Goal: Information Seeking & Learning: Learn about a topic

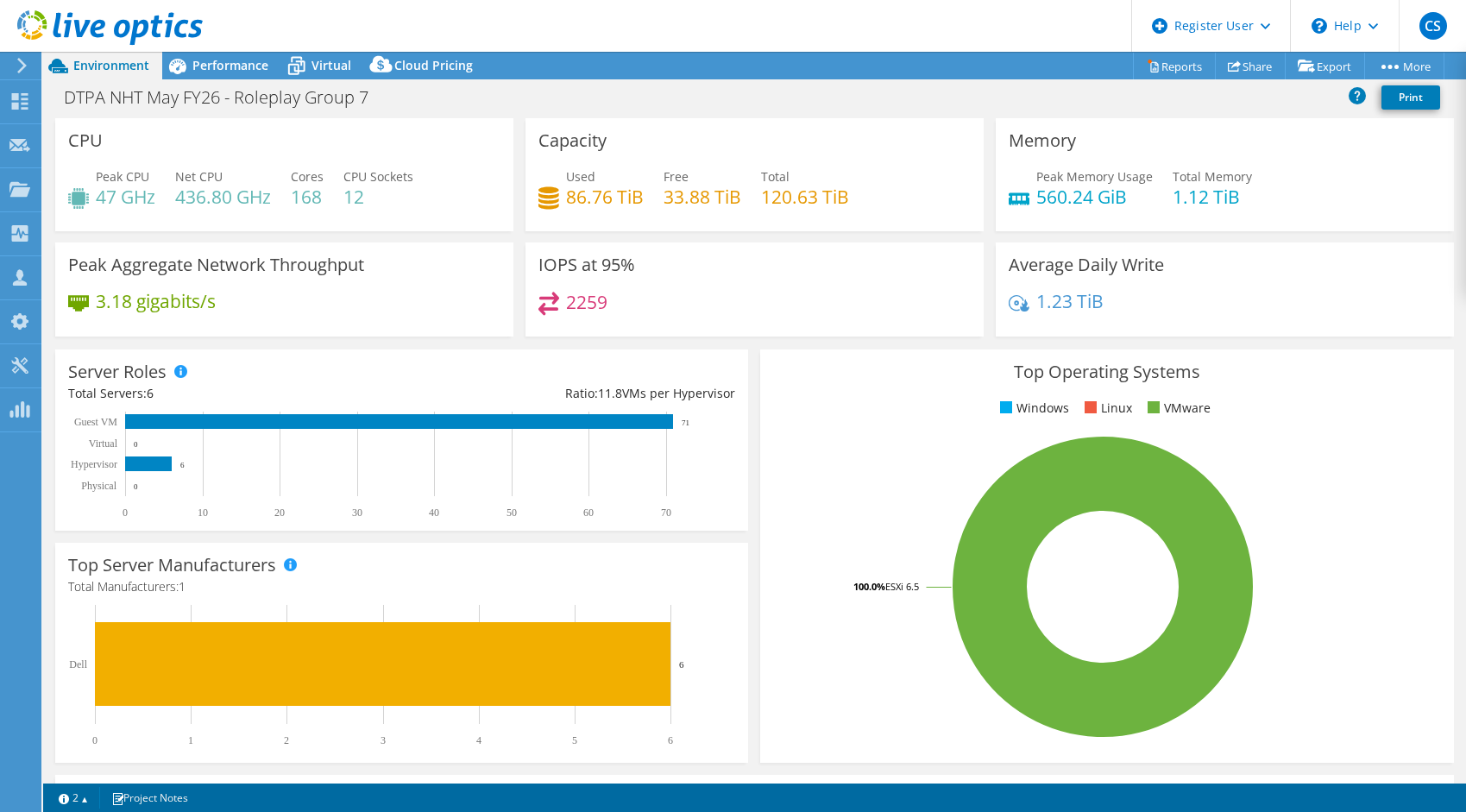
select select "USD"
click at [233, 65] on span "Performance" at bounding box center [230, 65] width 76 height 16
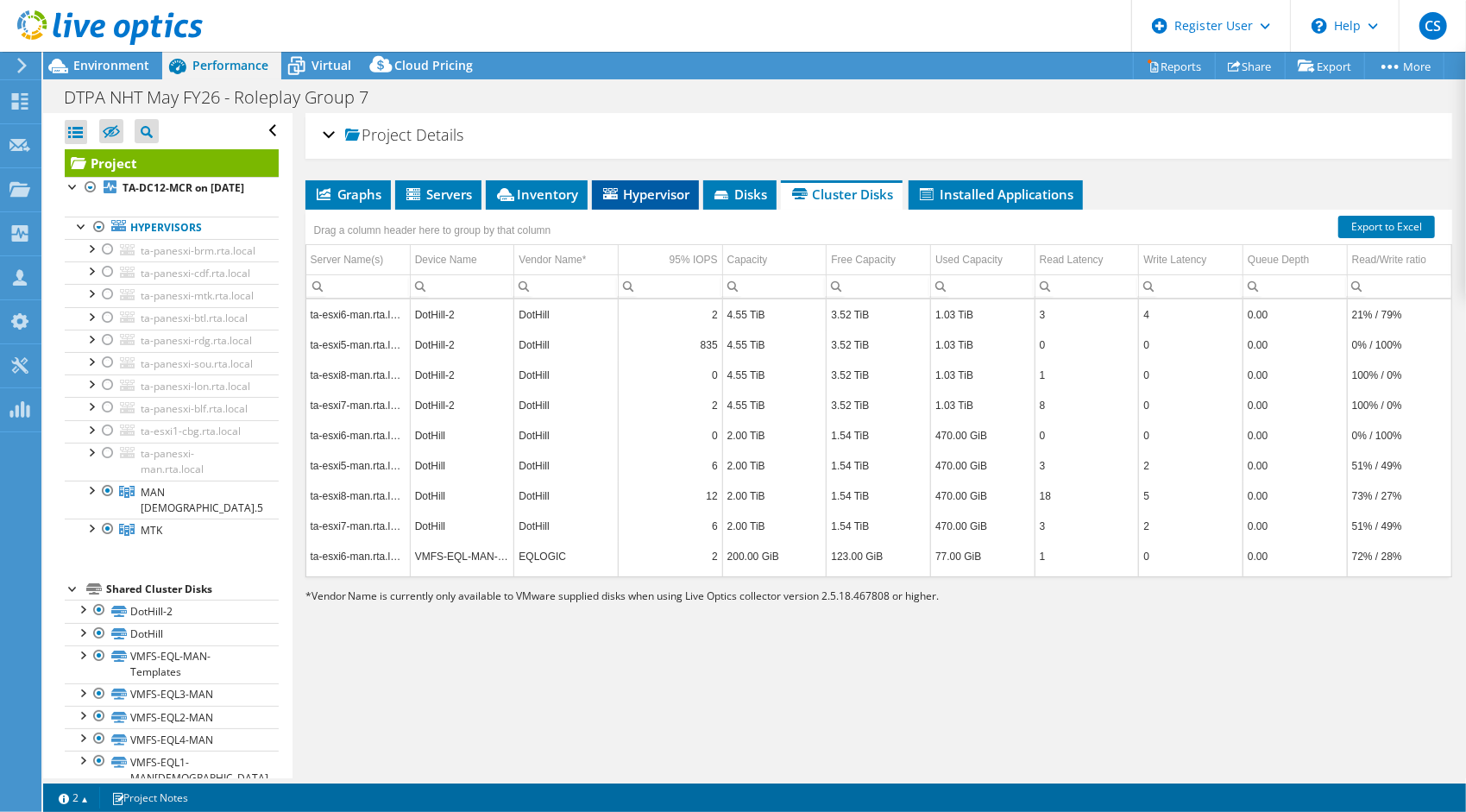
click at [657, 190] on span "Hypervisor" at bounding box center [646, 194] width 90 height 17
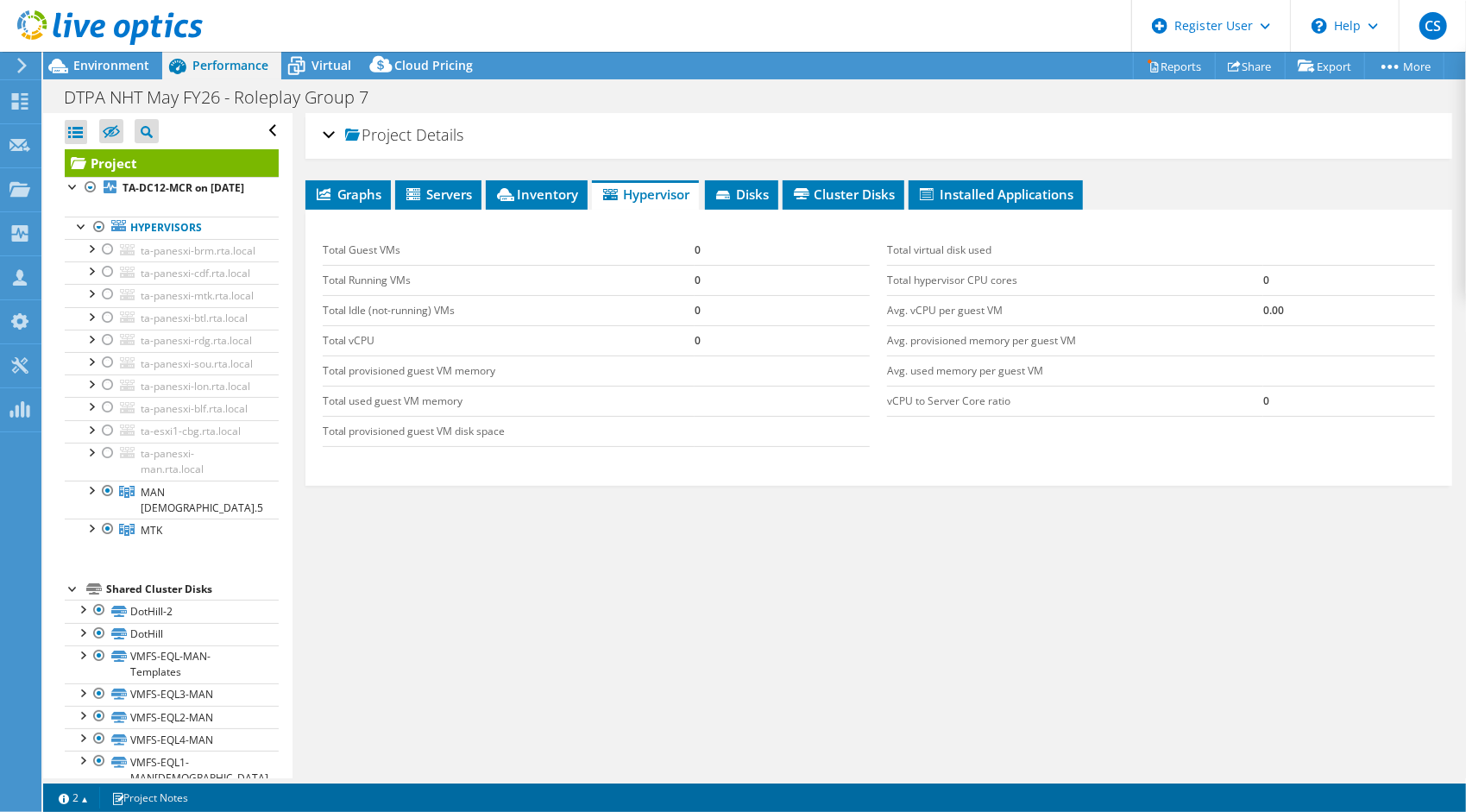
click at [453, 132] on span "Details" at bounding box center [440, 134] width 48 height 21
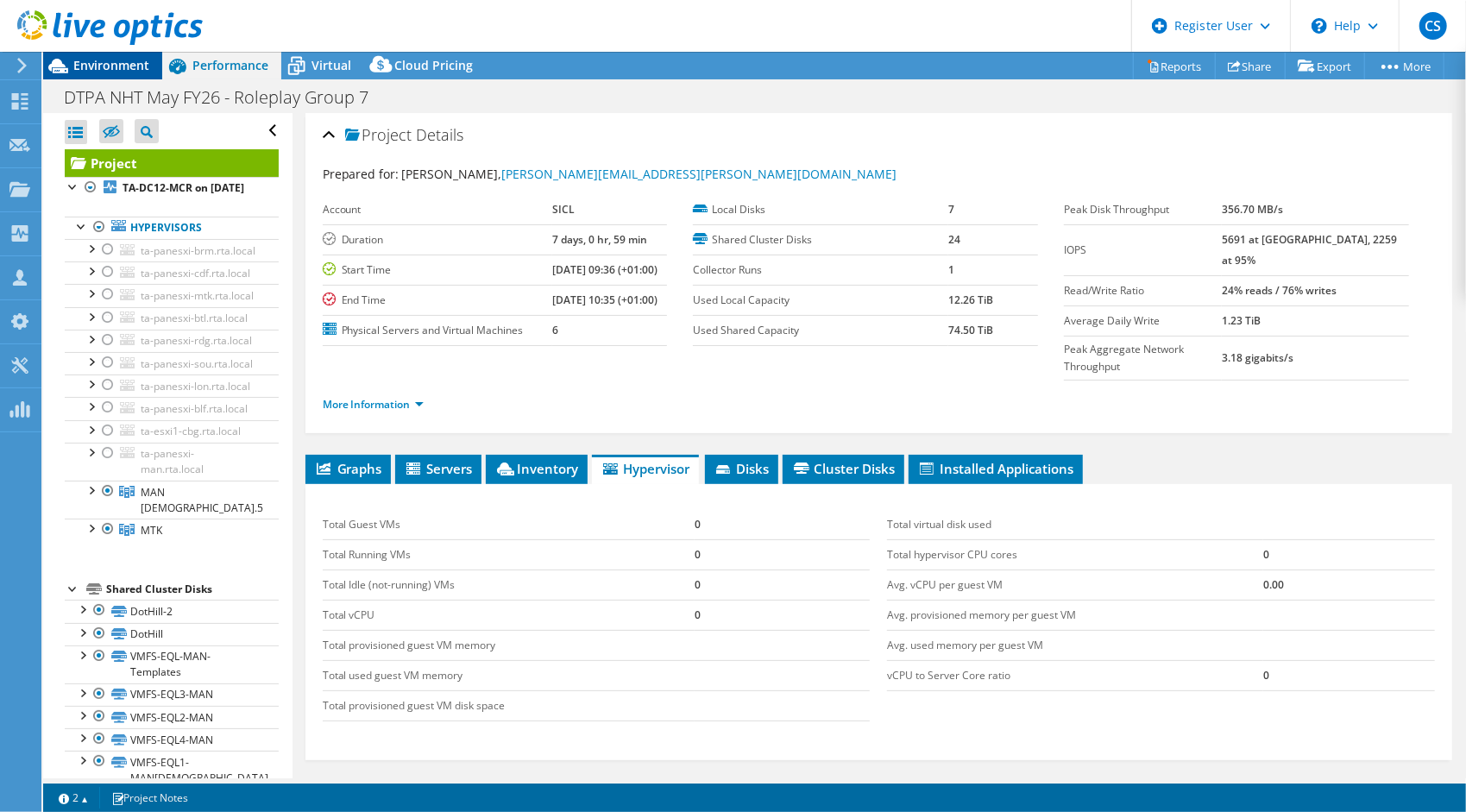
click at [116, 67] on span "Environment" at bounding box center [111, 65] width 76 height 16
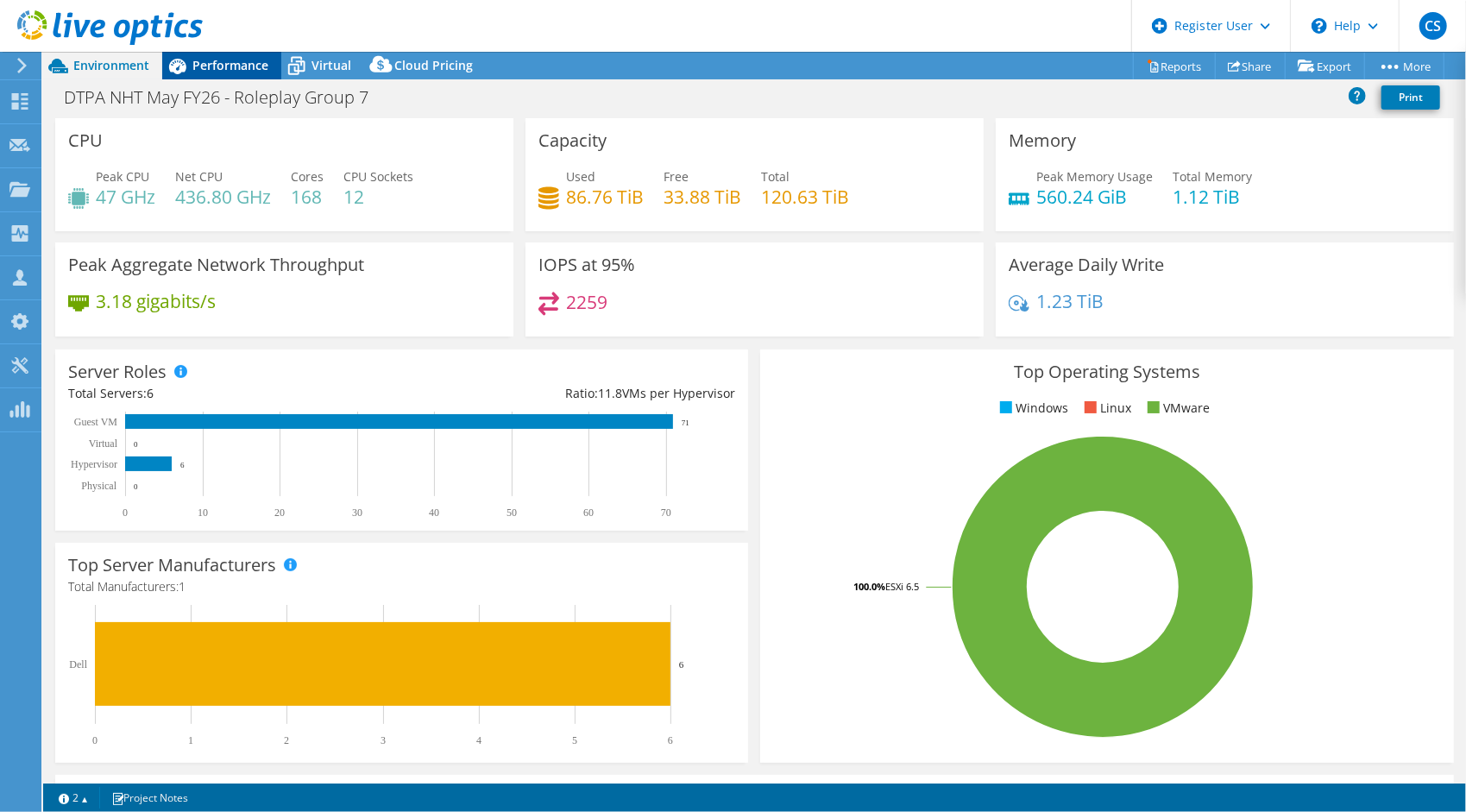
click at [210, 52] on div "Performance" at bounding box center [221, 65] width 119 height 28
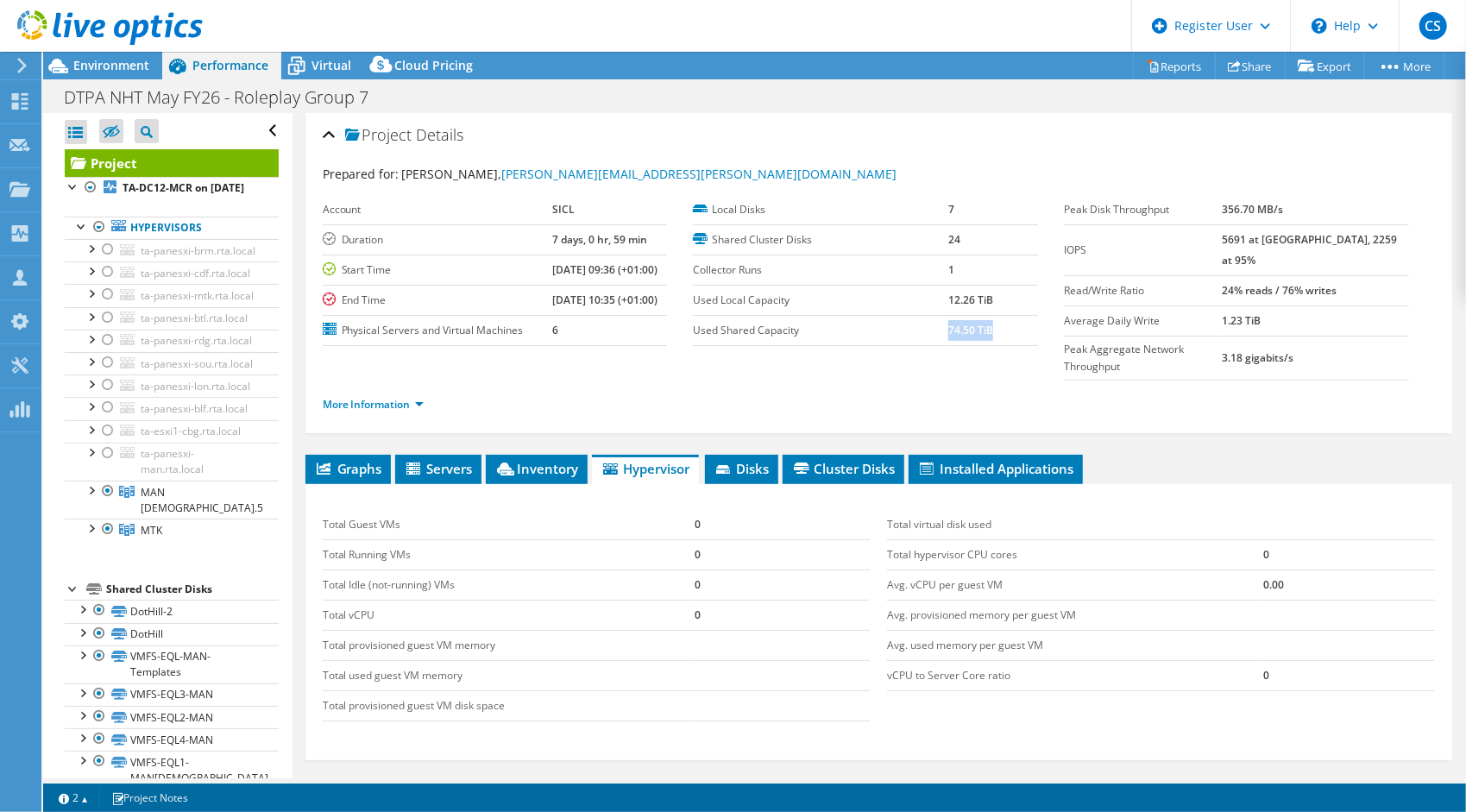
drag, startPoint x: 942, startPoint y: 331, endPoint x: 993, endPoint y: 330, distance: 51.0
click at [993, 330] on td "74.50 TiB" at bounding box center [993, 330] width 90 height 30
drag, startPoint x: 993, startPoint y: 330, endPoint x: 985, endPoint y: 357, distance: 28.2
click at [985, 391] on ul "More Information" at bounding box center [879, 402] width 1112 height 23
drag, startPoint x: 987, startPoint y: 328, endPoint x: 891, endPoint y: 300, distance: 100.0
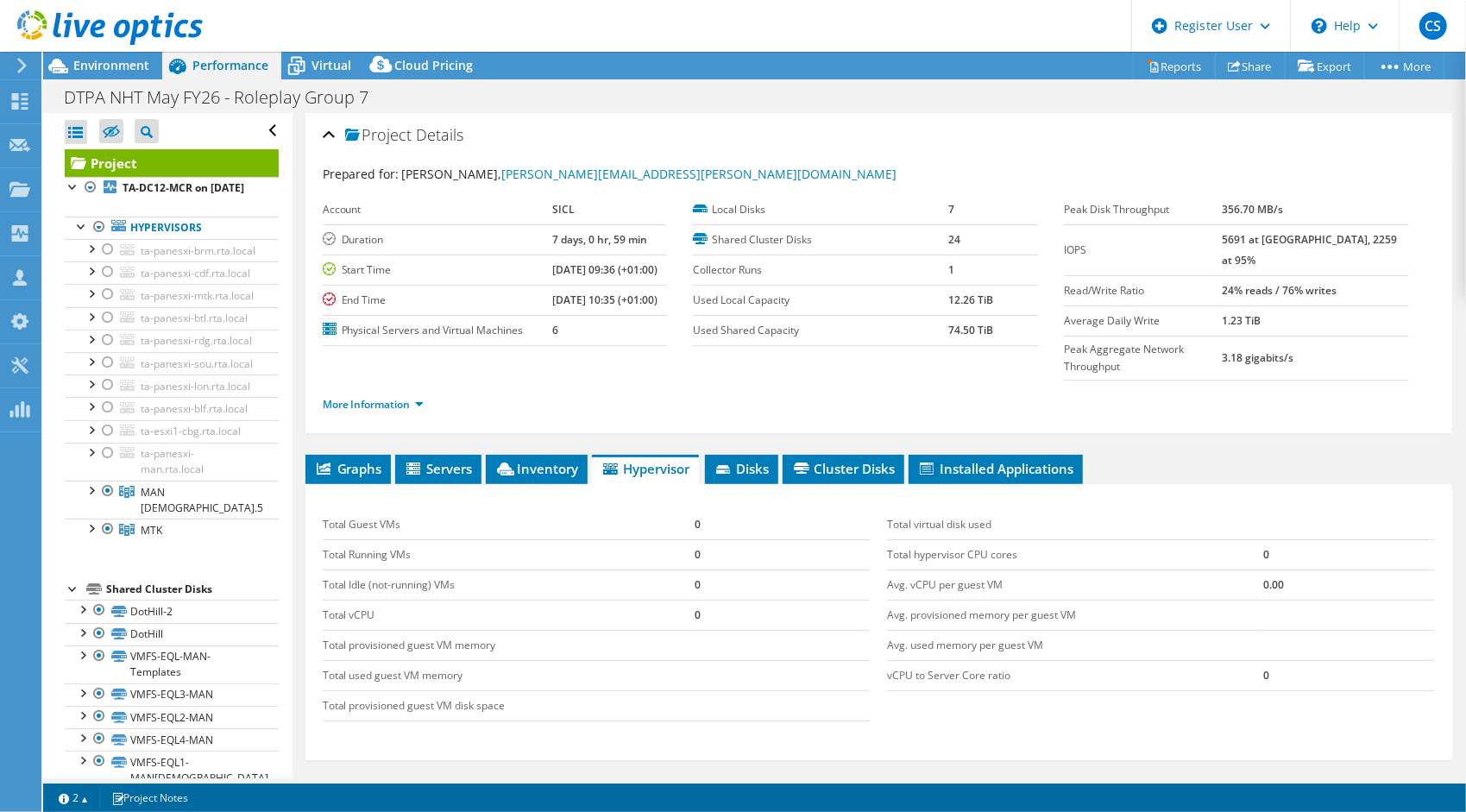
click at [891, 300] on tbody "Local Disks 7 Shared Cluster Disks 24 Collector Runs 1 Used Local Capacity 12.2…" at bounding box center [865, 270] width 345 height 151
drag, startPoint x: 891, startPoint y: 300, endPoint x: 941, endPoint y: 324, distance: 55.5
click at [949, 324] on b "74.50 TiB" at bounding box center [971, 330] width 45 height 14
drag, startPoint x: 941, startPoint y: 324, endPoint x: 1014, endPoint y: 340, distance: 74.7
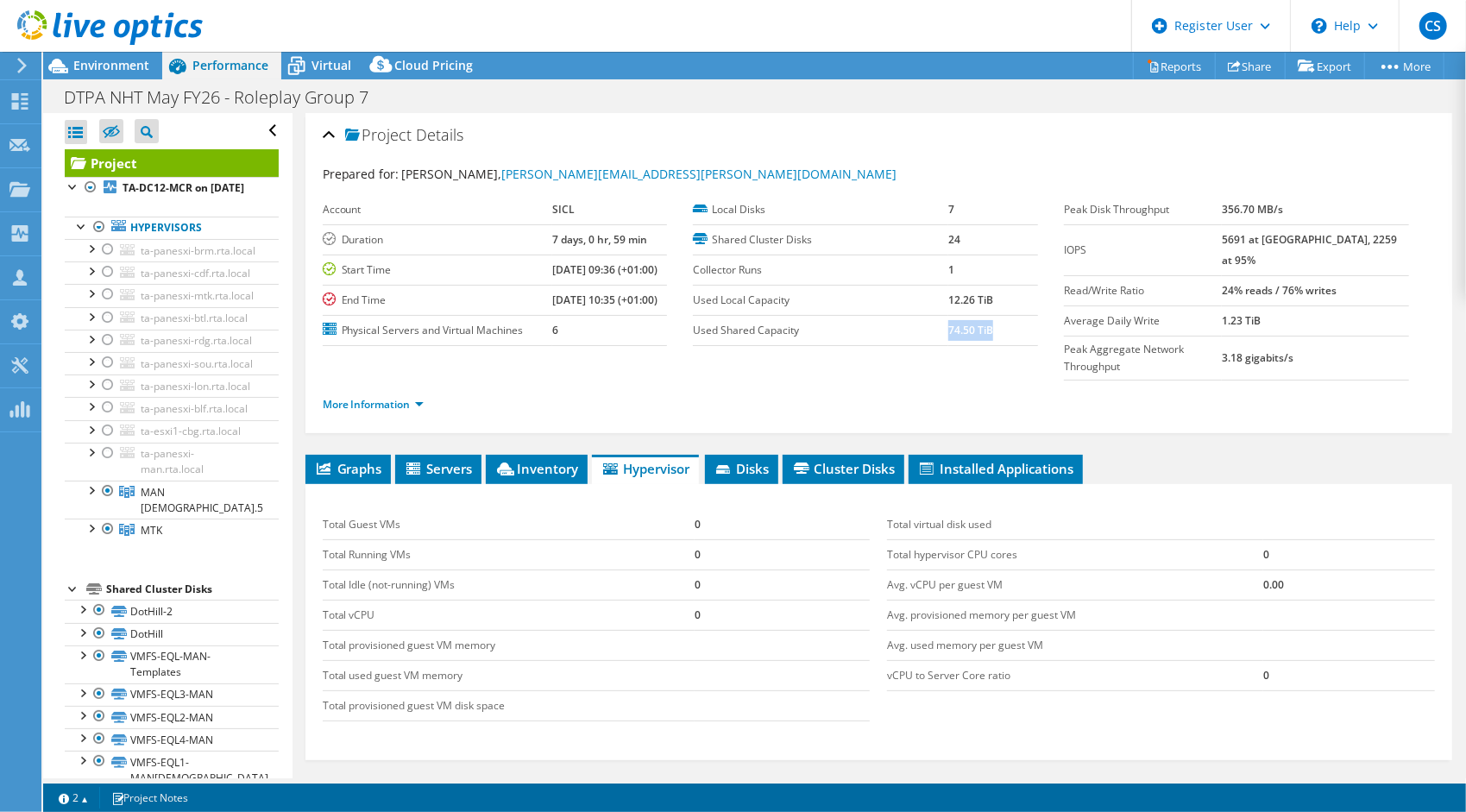
click at [1014, 340] on td "74.50 TiB" at bounding box center [993, 330] width 90 height 30
drag, startPoint x: 1014, startPoint y: 340, endPoint x: 1008, endPoint y: 362, distance: 22.8
click at [1008, 391] on ul "More Information" at bounding box center [879, 402] width 1112 height 23
drag, startPoint x: 939, startPoint y: 298, endPoint x: 985, endPoint y: 305, distance: 46.5
click at [985, 305] on tr "Used Local Capacity 12.26 TiB" at bounding box center [865, 300] width 345 height 30
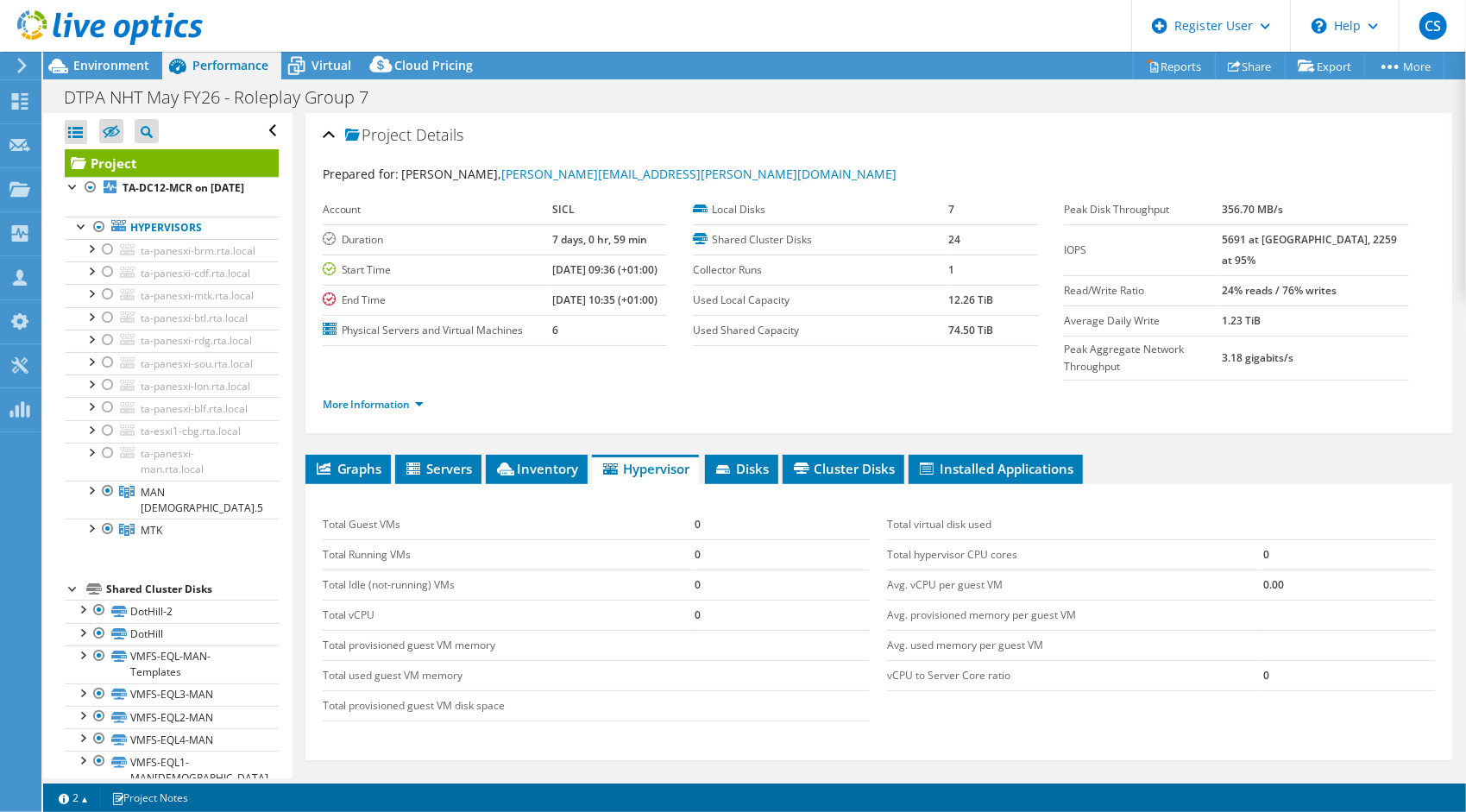
click at [985, 305] on td "12.26 TiB" at bounding box center [993, 300] width 90 height 30
drag, startPoint x: 944, startPoint y: 298, endPoint x: 974, endPoint y: 312, distance: 33.1
click at [974, 312] on tbody "Local Disks 7 Shared Cluster Disks 24 Collector Runs 1 Used Local Capacity 12.2…" at bounding box center [865, 270] width 345 height 151
click at [974, 315] on td "74.50 TiB" at bounding box center [993, 330] width 90 height 30
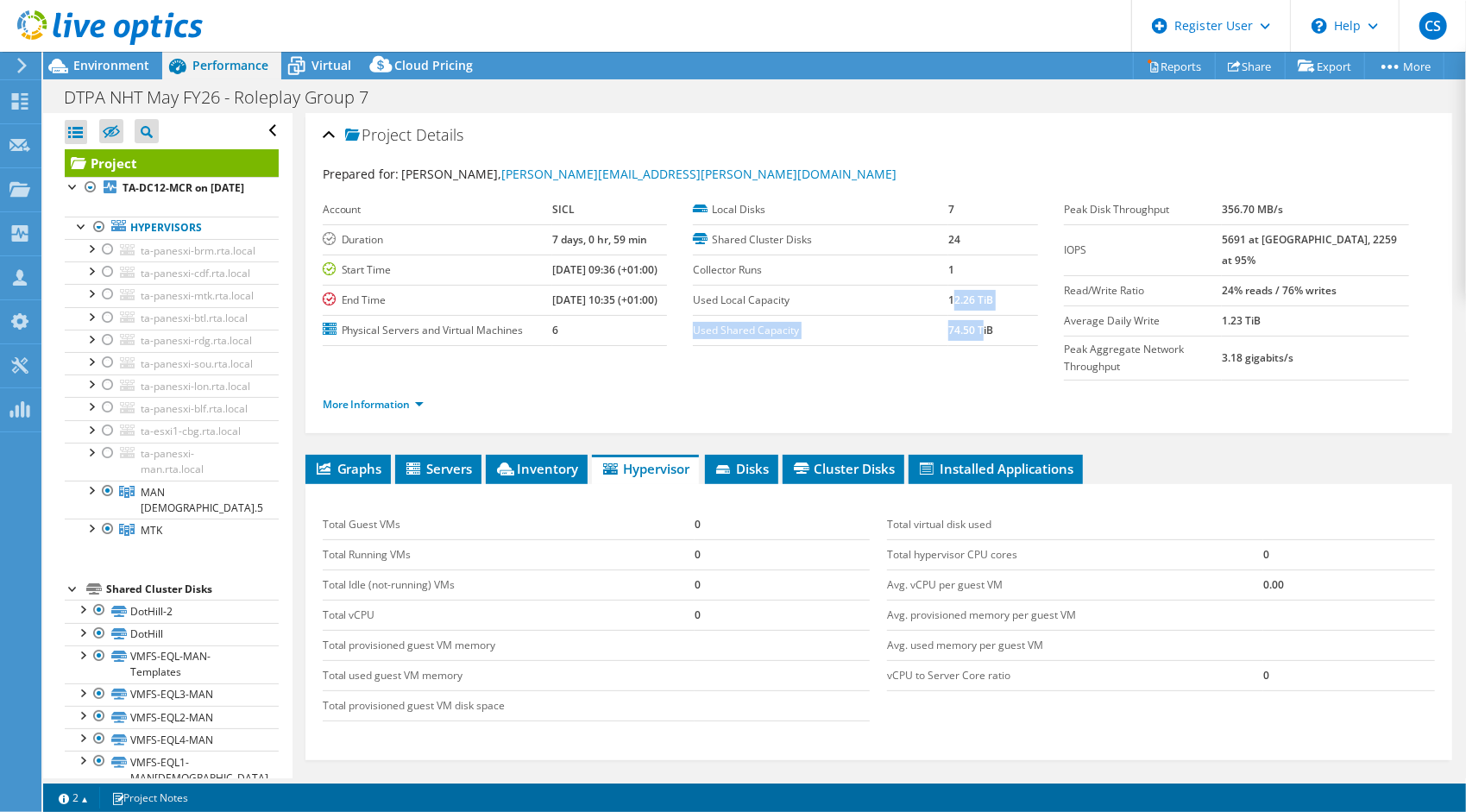
click at [974, 315] on td "74.50 TiB" at bounding box center [993, 330] width 90 height 30
click at [139, 70] on span "Environment" at bounding box center [111, 65] width 76 height 16
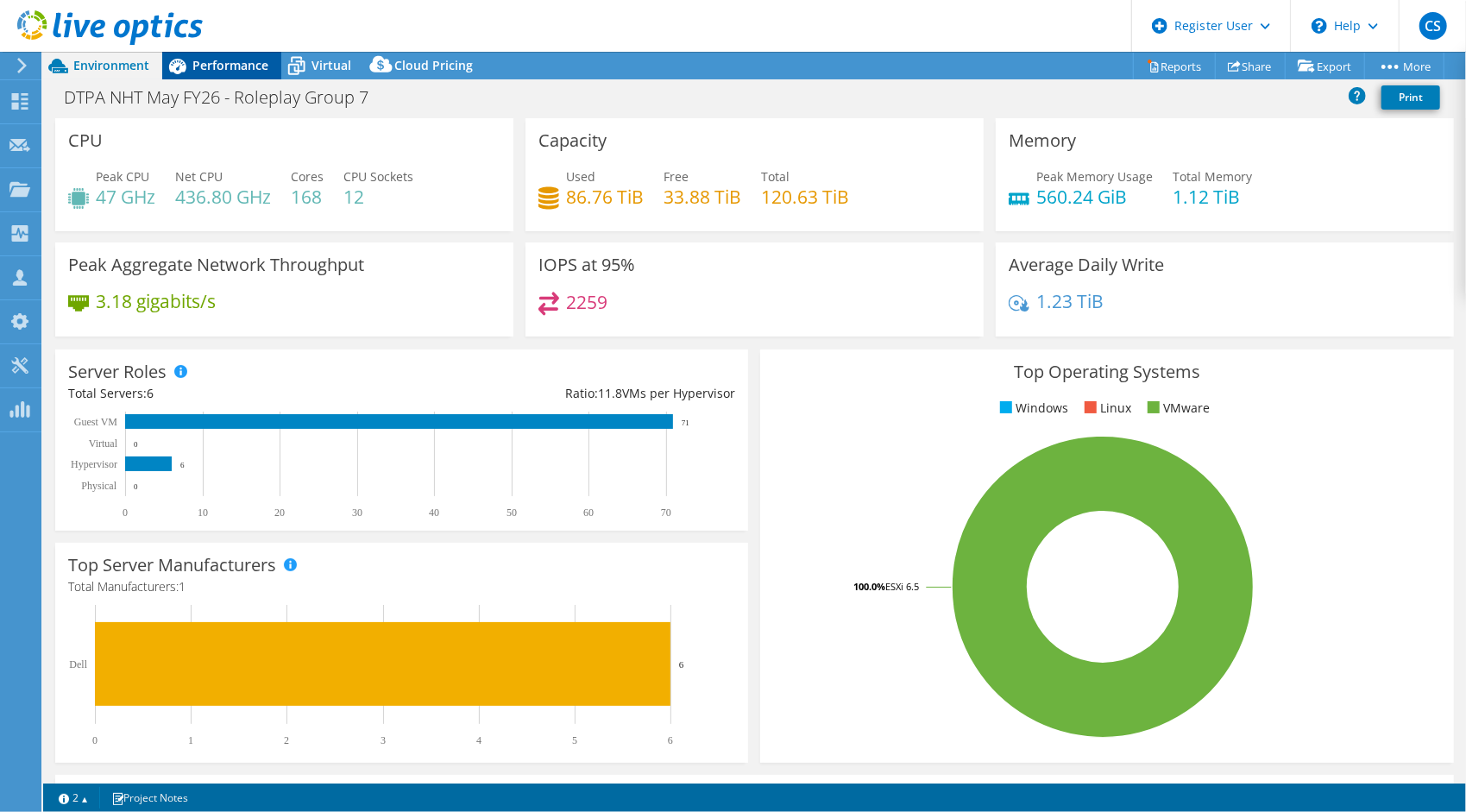
click at [229, 76] on div "Performance" at bounding box center [221, 65] width 119 height 28
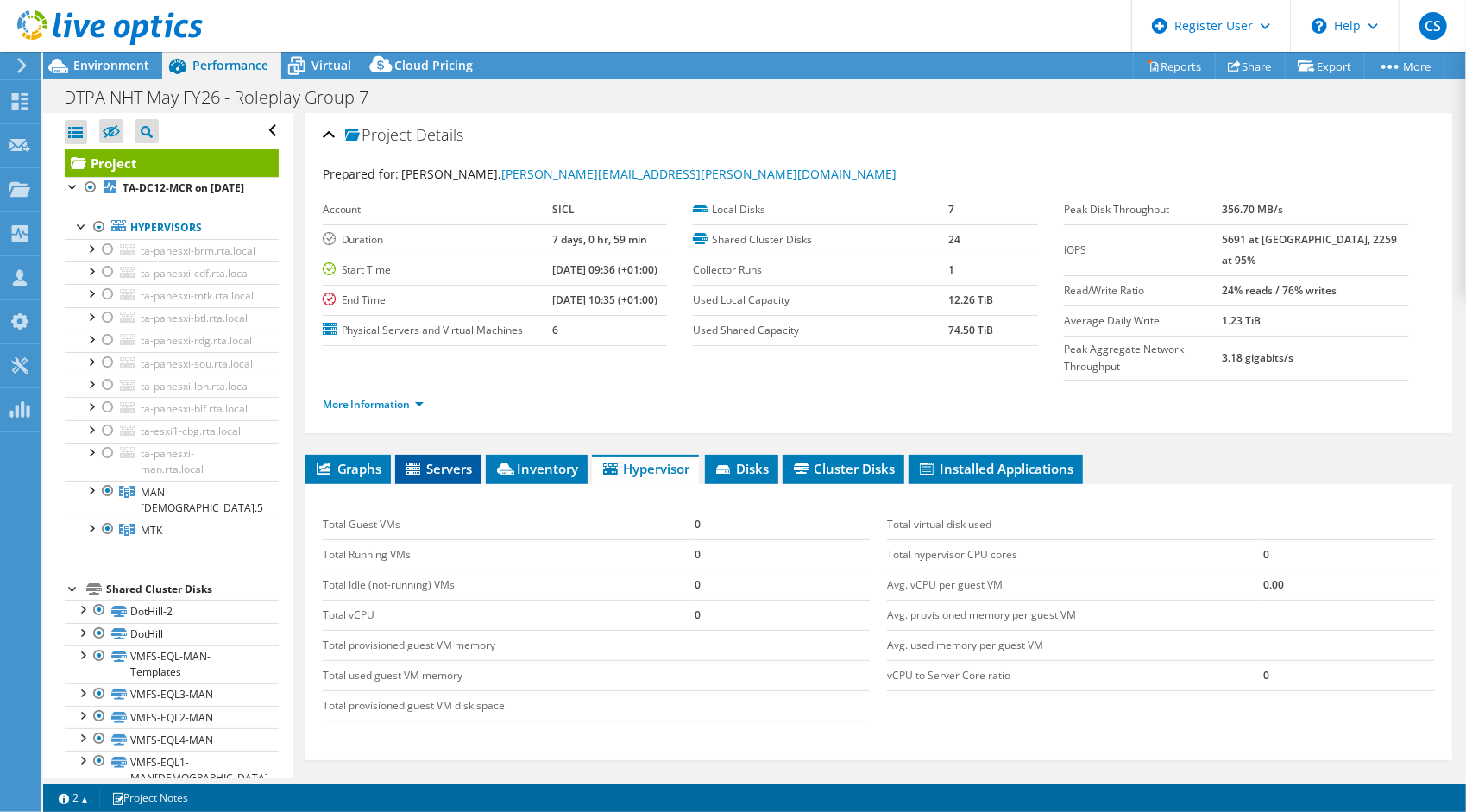
click at [442, 460] on span "Servers" at bounding box center [438, 468] width 69 height 17
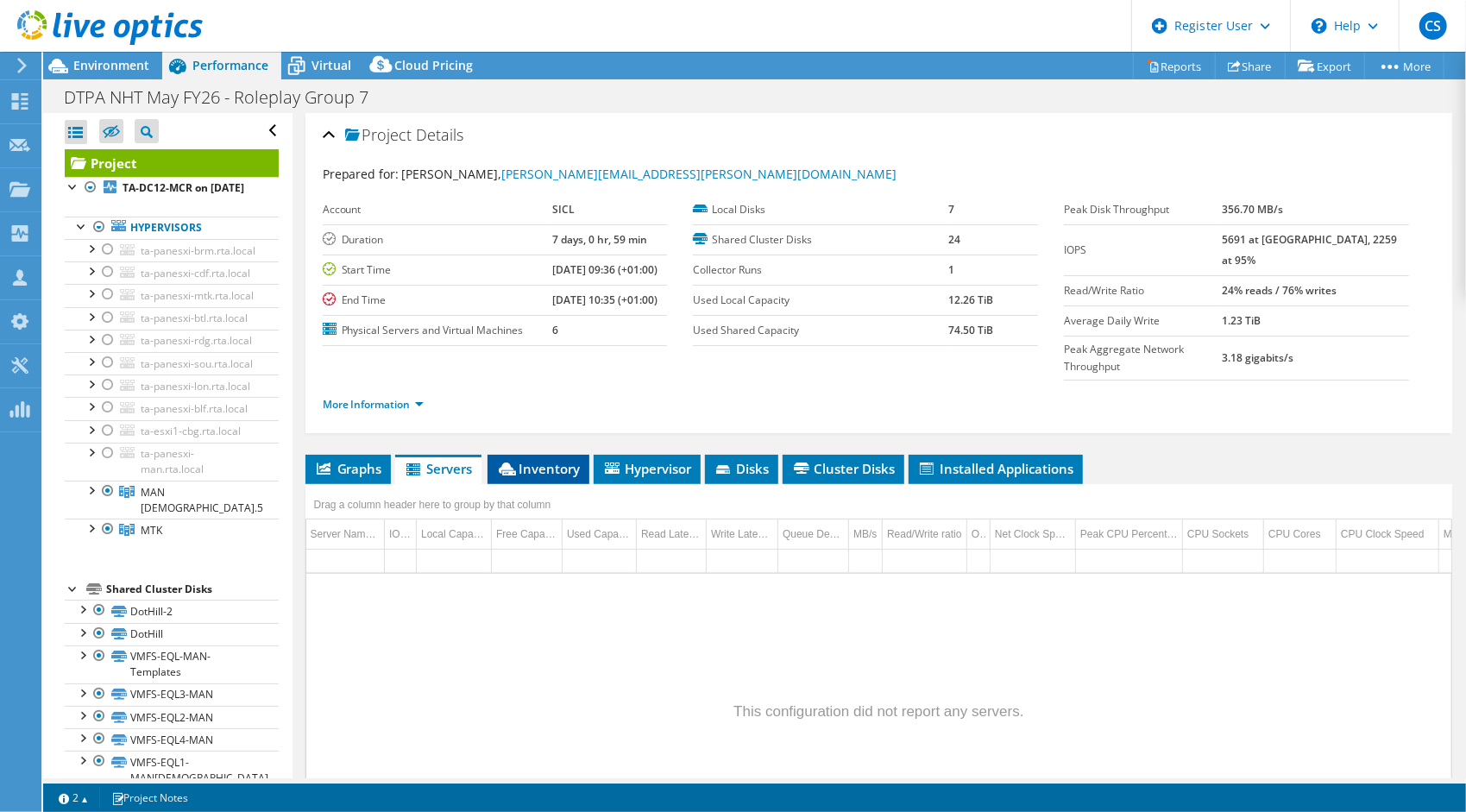
click at [545, 460] on span "Inventory" at bounding box center [538, 468] width 84 height 17
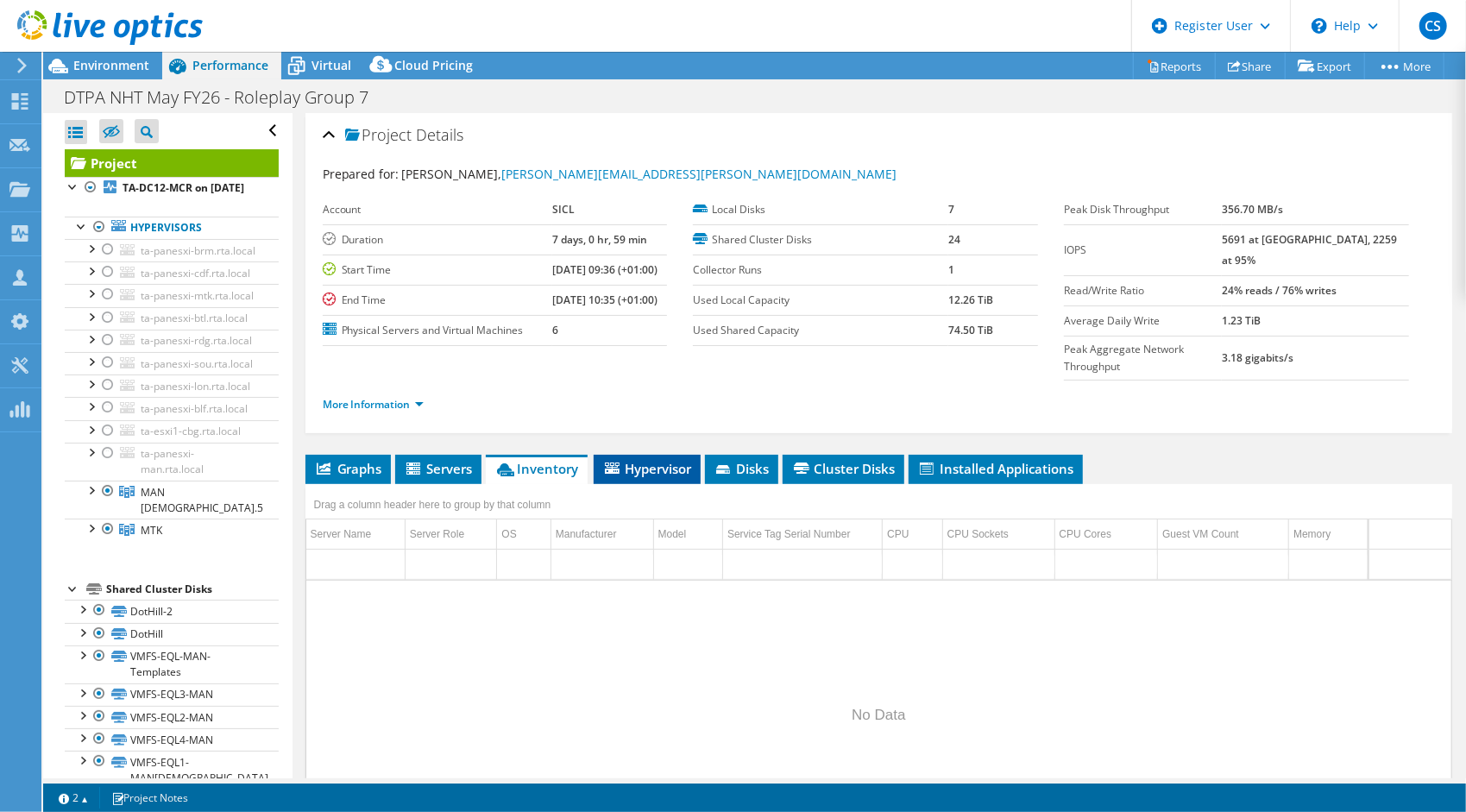
click at [649, 460] on span "Hypervisor" at bounding box center [647, 468] width 90 height 17
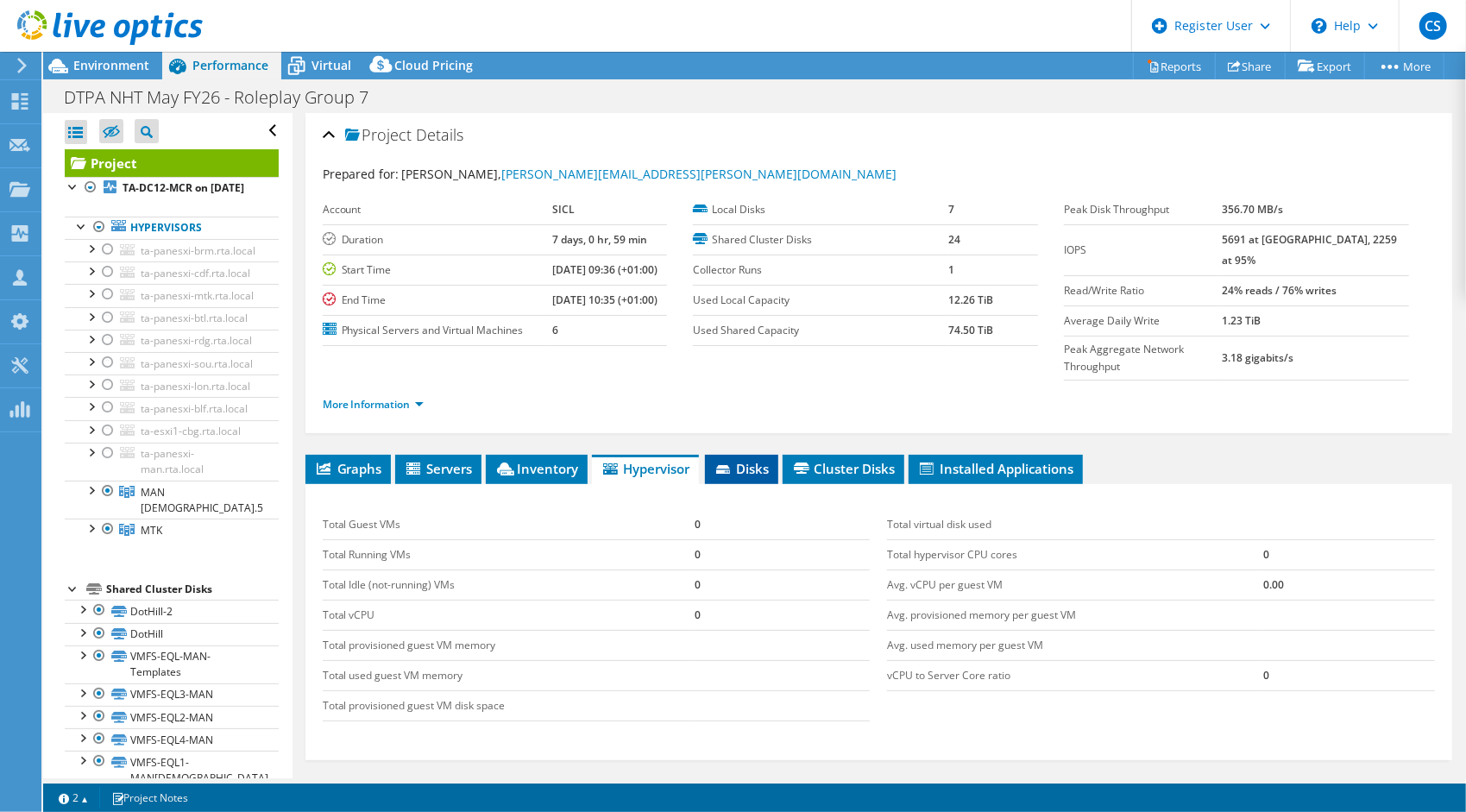
click at [763, 460] on span "Disks" at bounding box center [742, 468] width 56 height 17
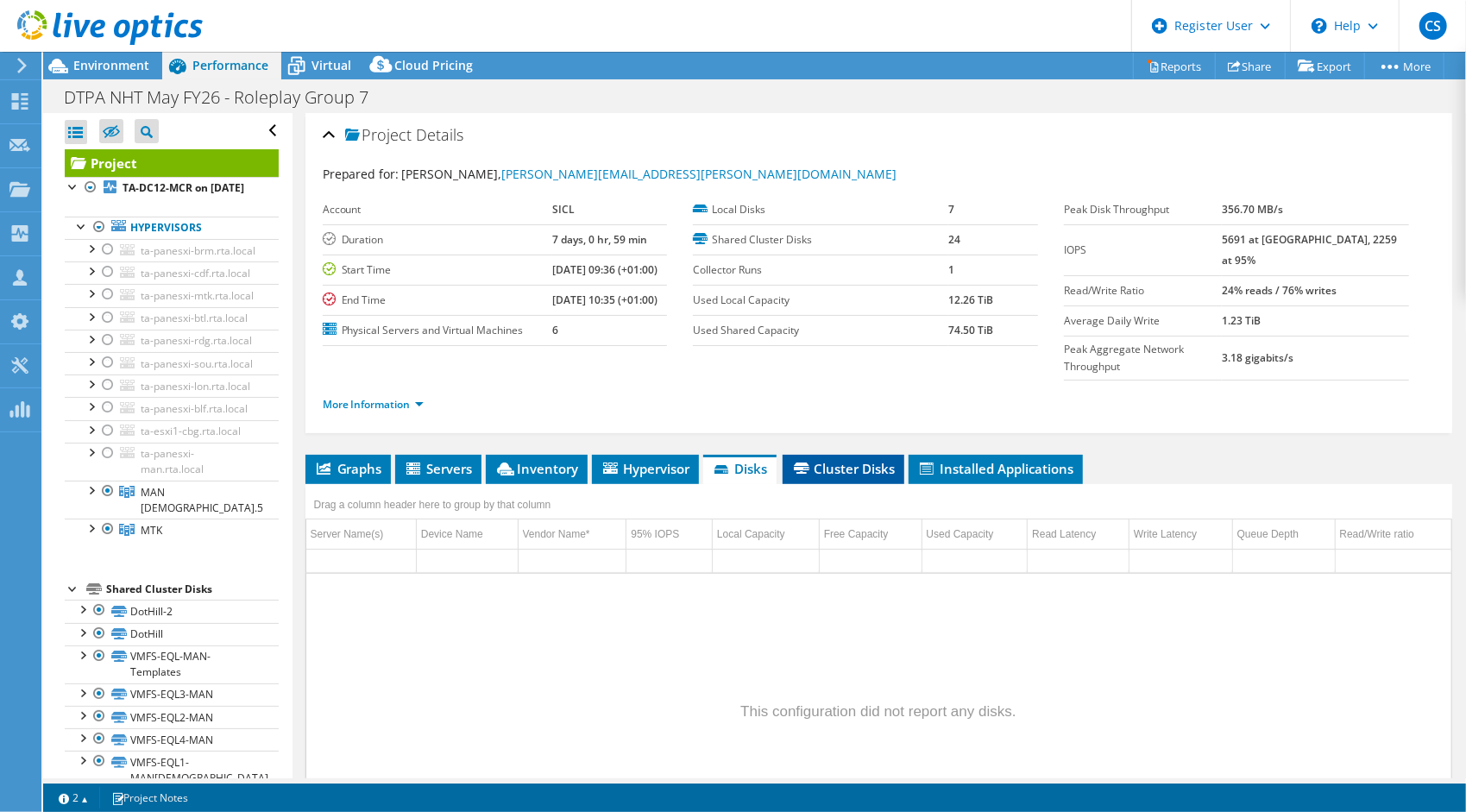
click at [846, 454] on li "Cluster Disks" at bounding box center [844, 469] width 122 height 30
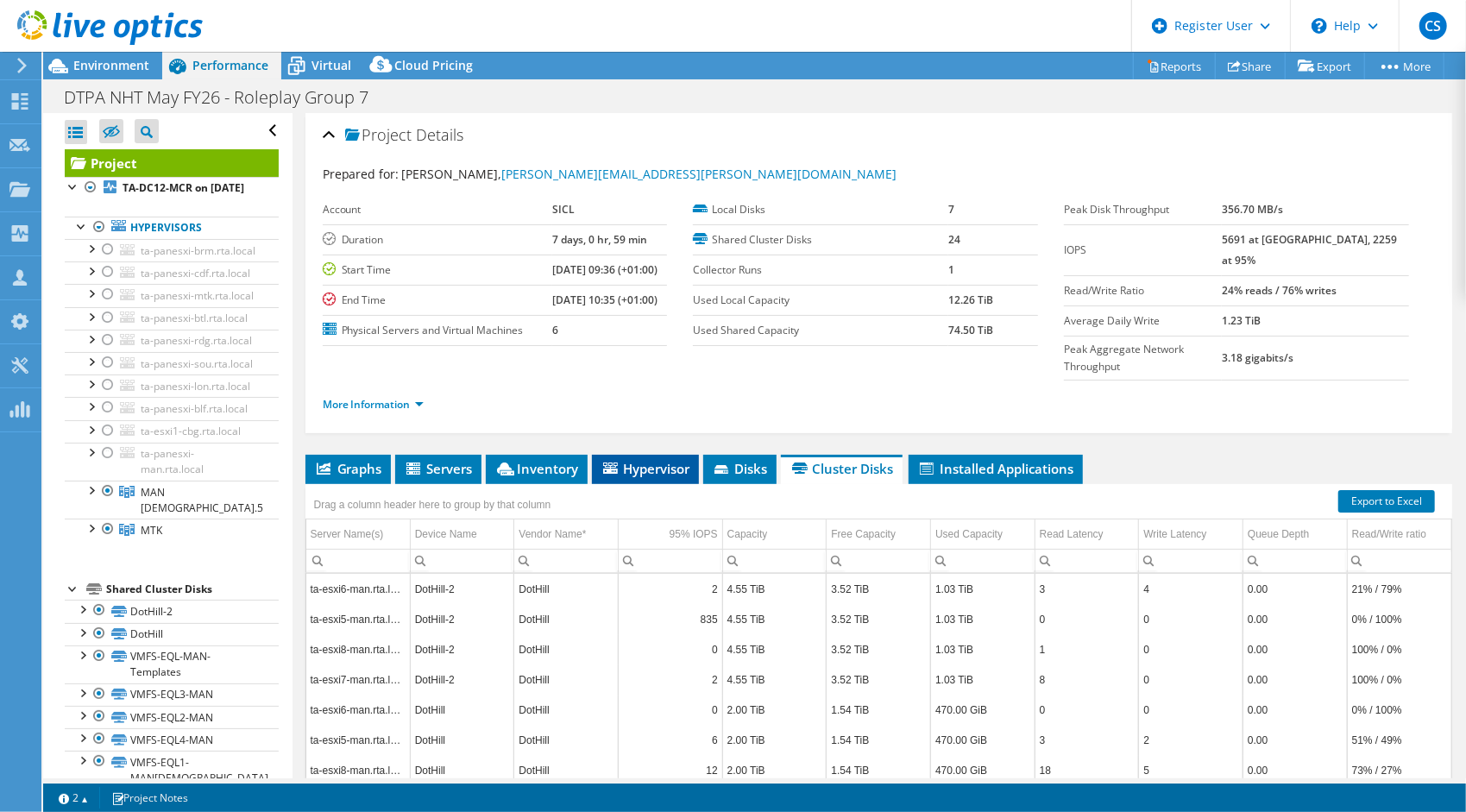
click at [649, 460] on span "Hypervisor" at bounding box center [646, 468] width 90 height 17
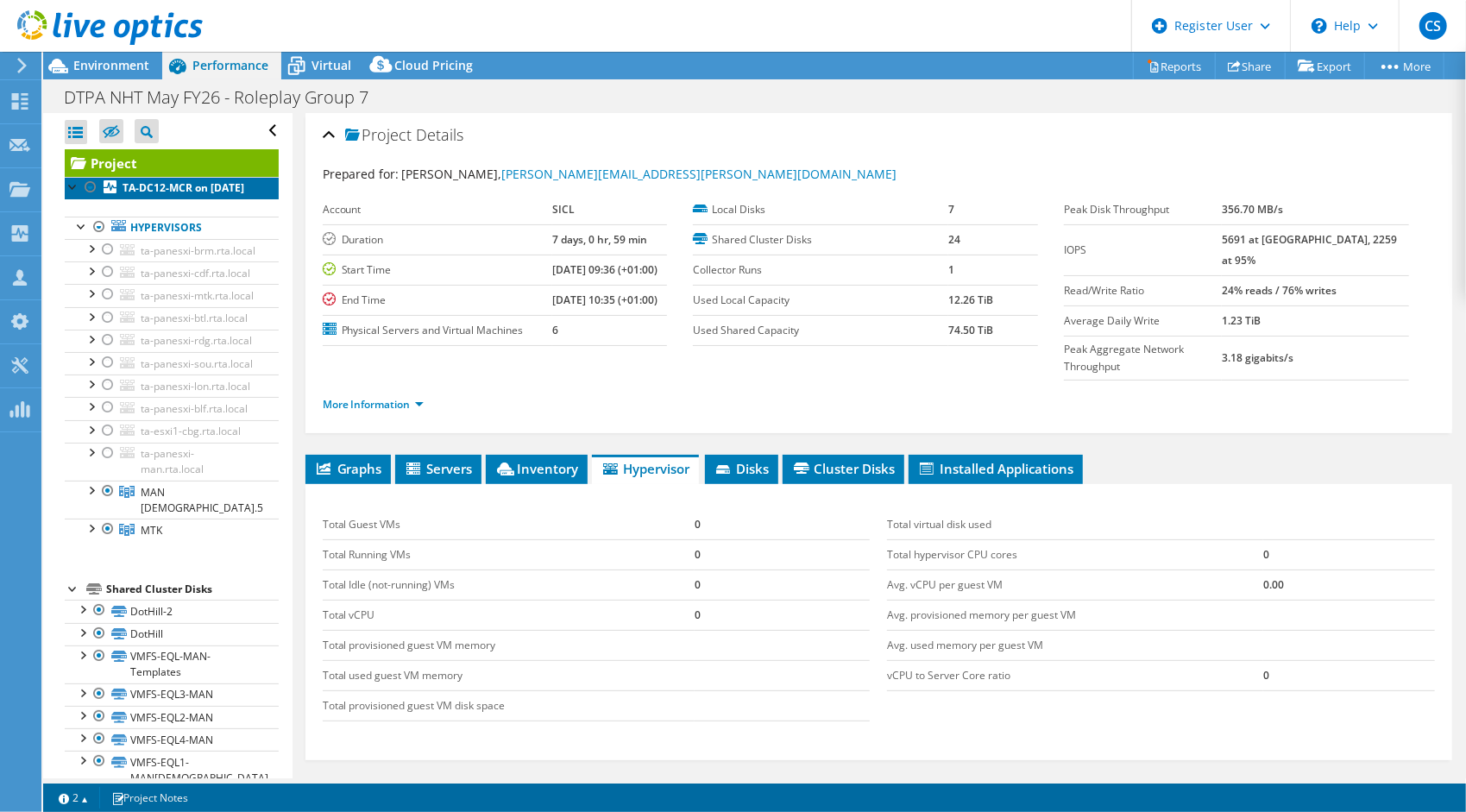
click at [169, 192] on b "TA-DC12-MCR on 4/6/2021" at bounding box center [184, 187] width 122 height 14
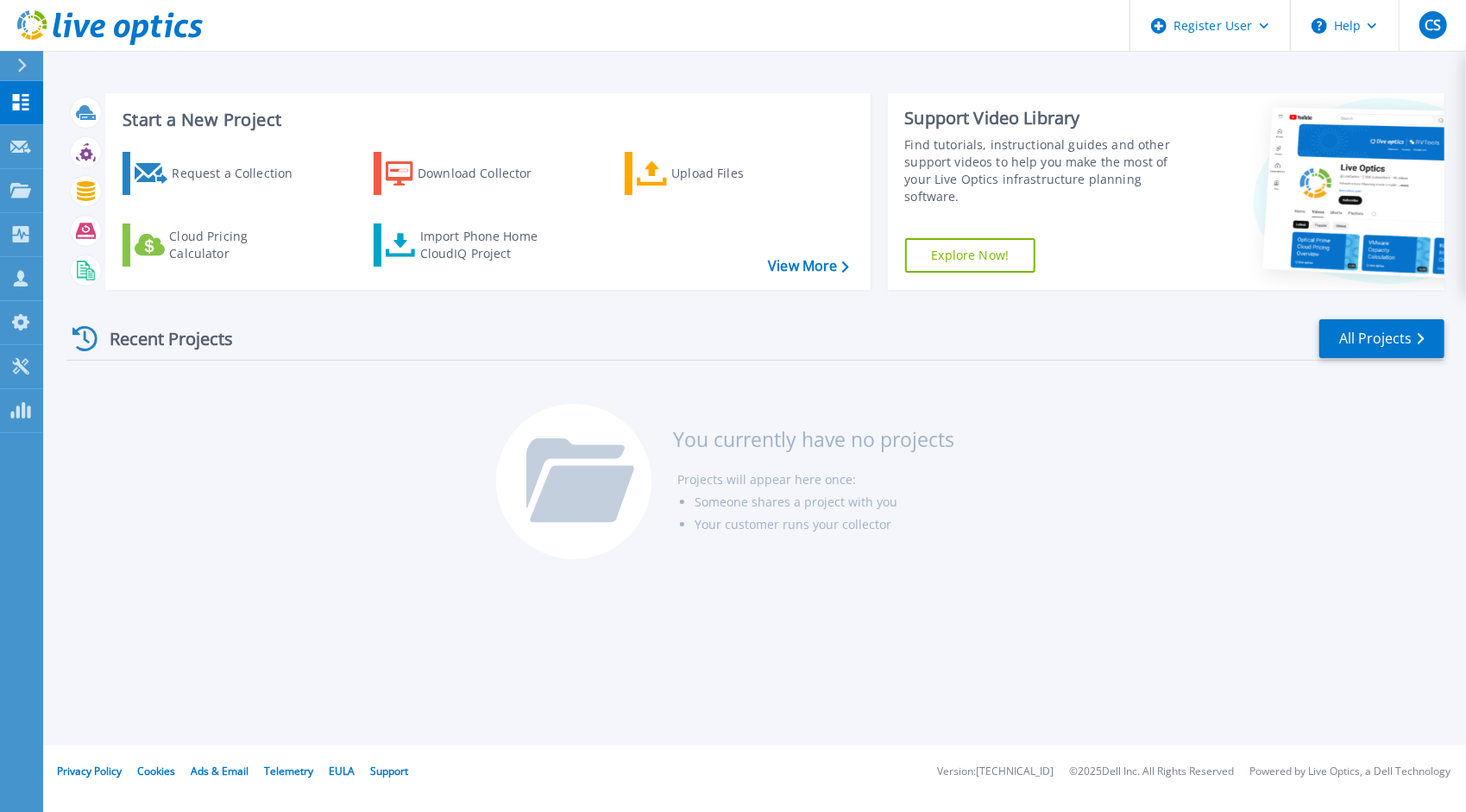
click at [19, 65] on icon at bounding box center [22, 65] width 10 height 13
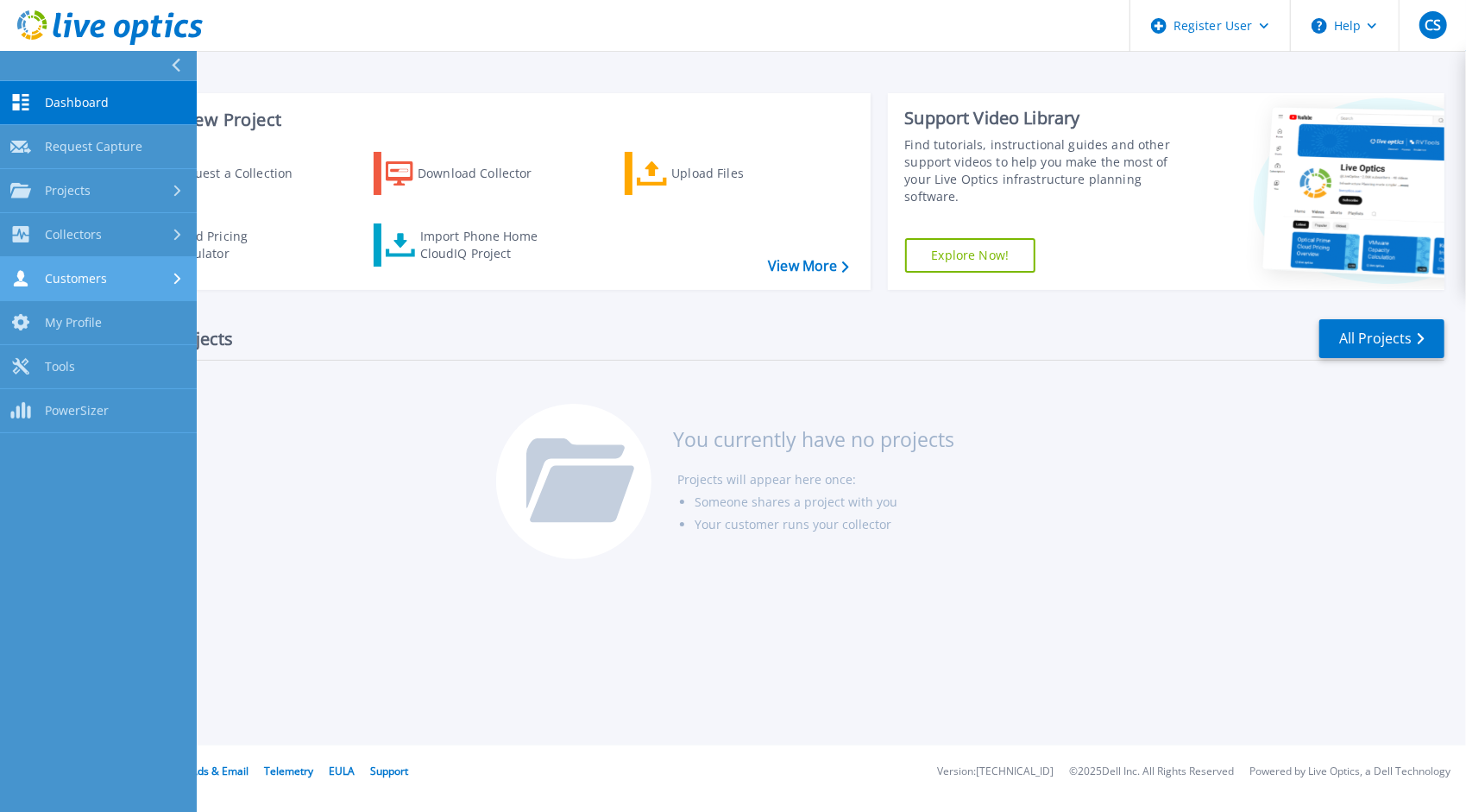
click at [125, 275] on div "Customers" at bounding box center [99, 278] width 176 height 16
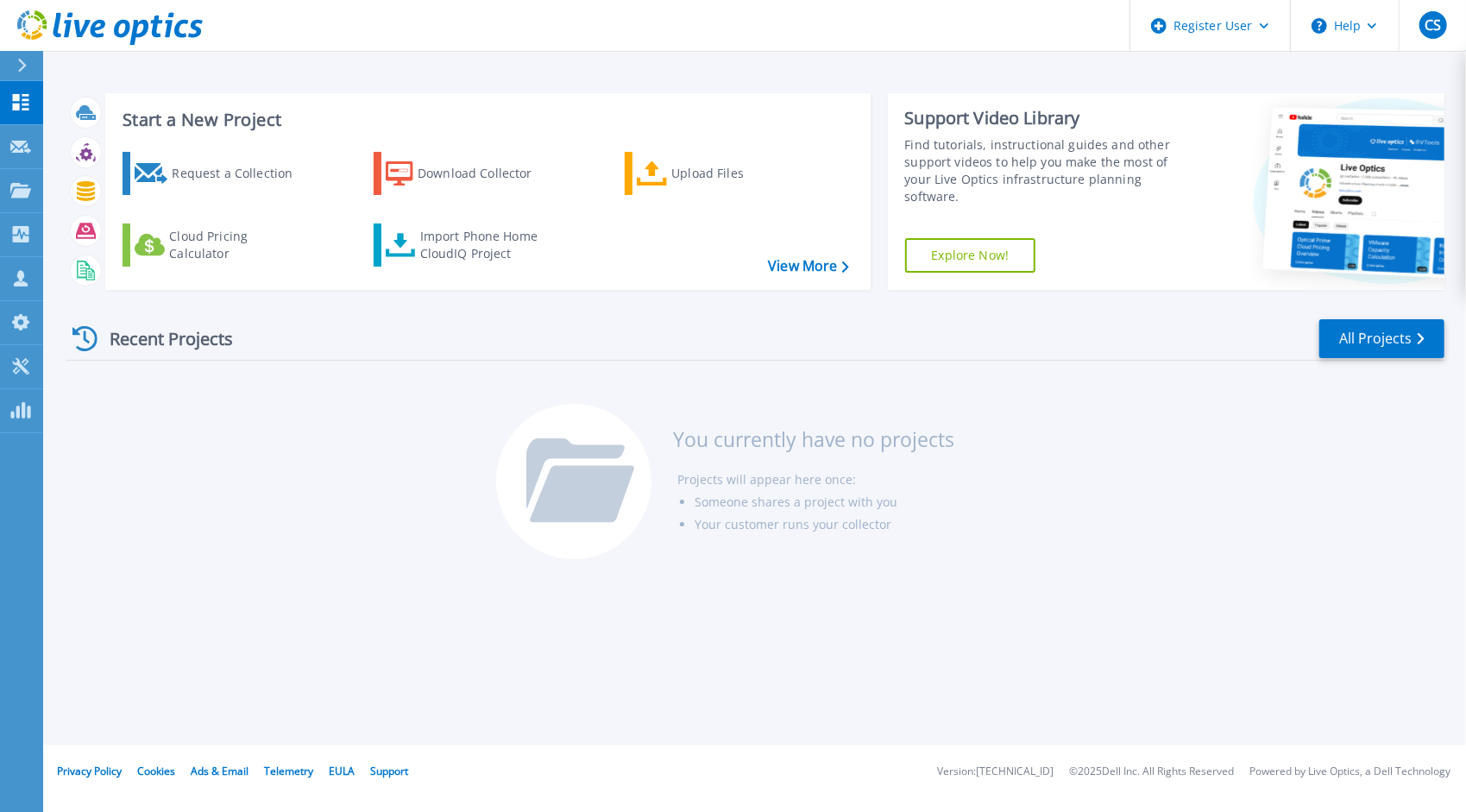
click at [365, 402] on div "Recent Projects All Projects You currently have no projects Projects will appea…" at bounding box center [755, 440] width 1378 height 272
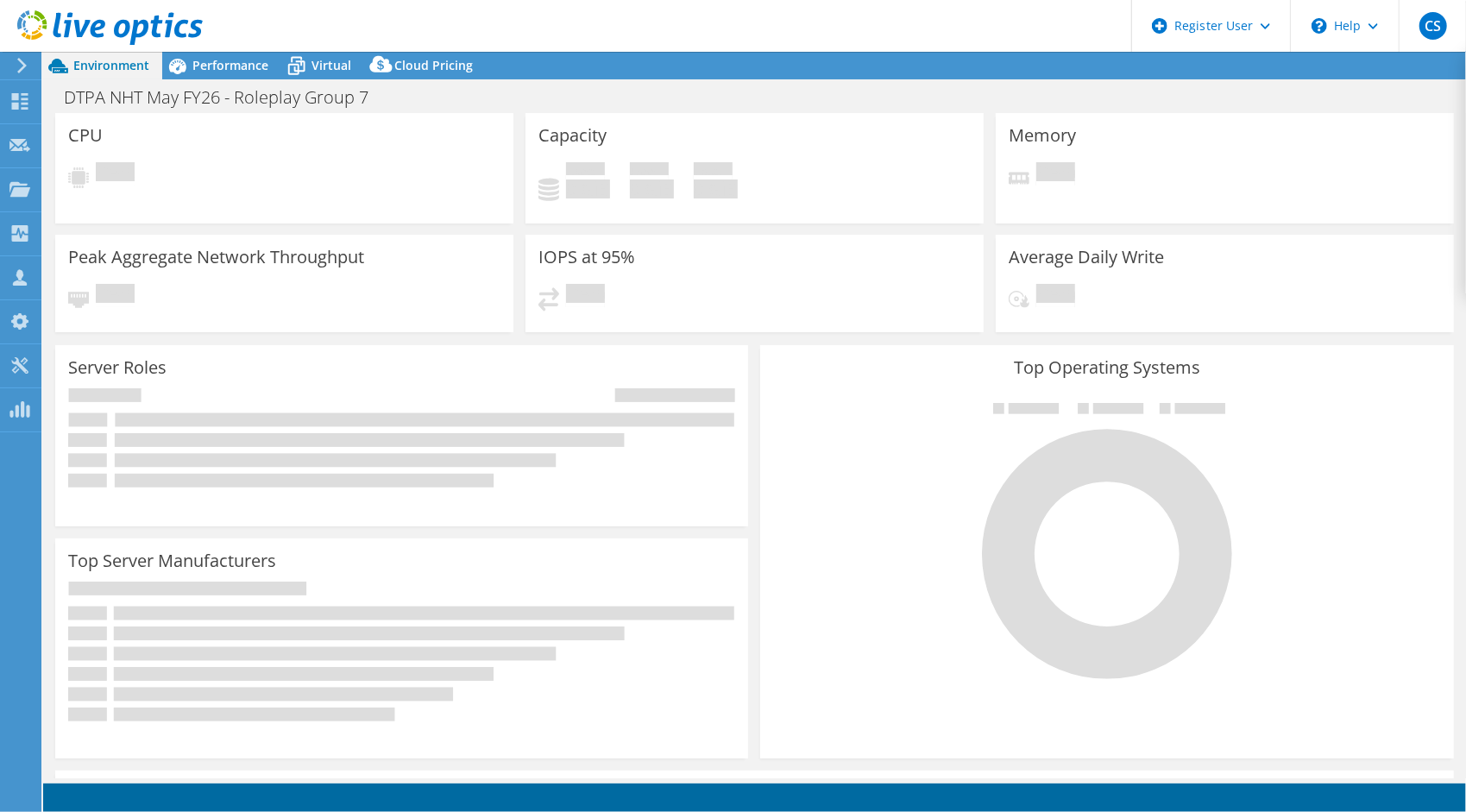
select select "USD"
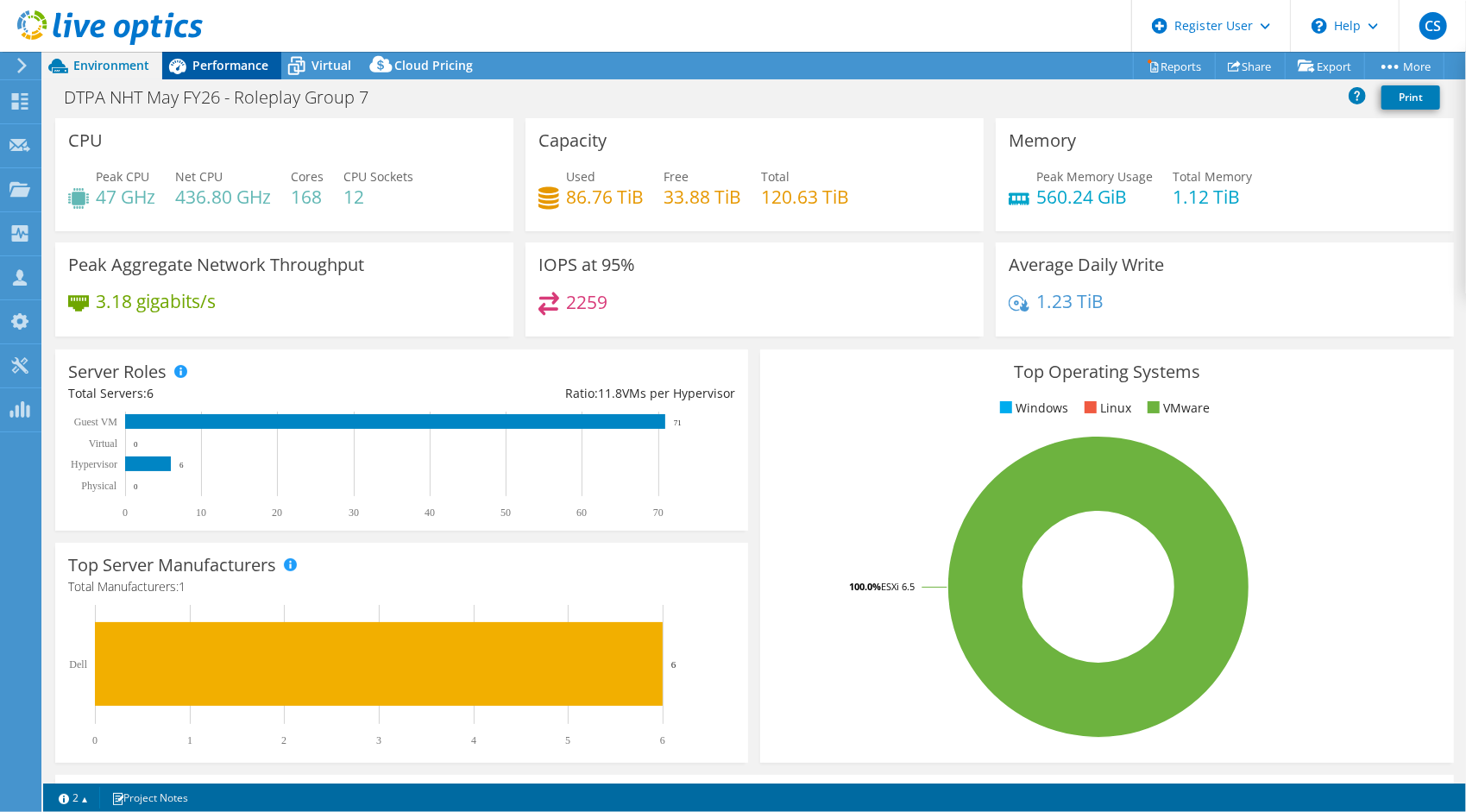
click at [231, 65] on span "Performance" at bounding box center [230, 65] width 76 height 16
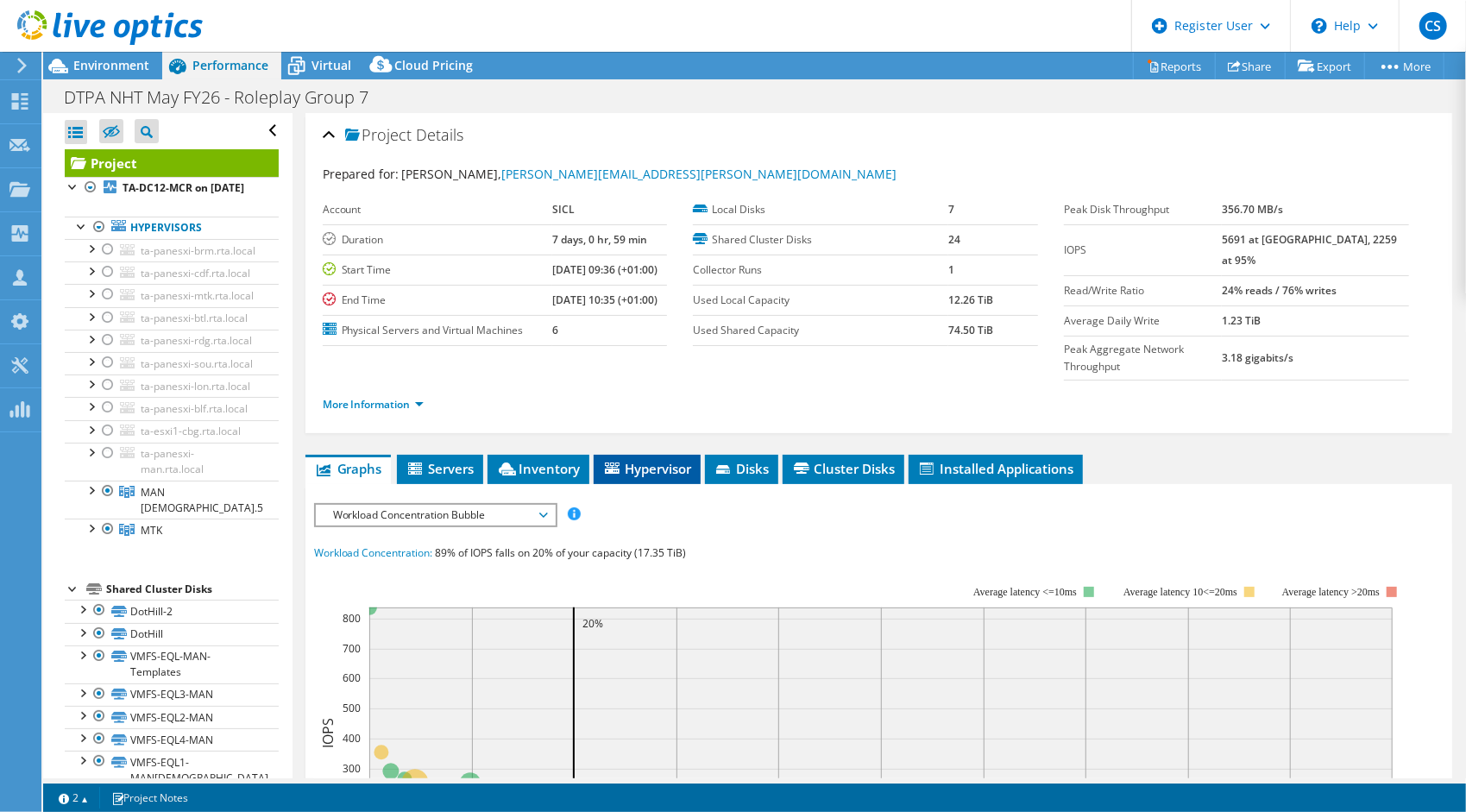
click at [655, 460] on span "Hypervisor" at bounding box center [647, 468] width 90 height 17
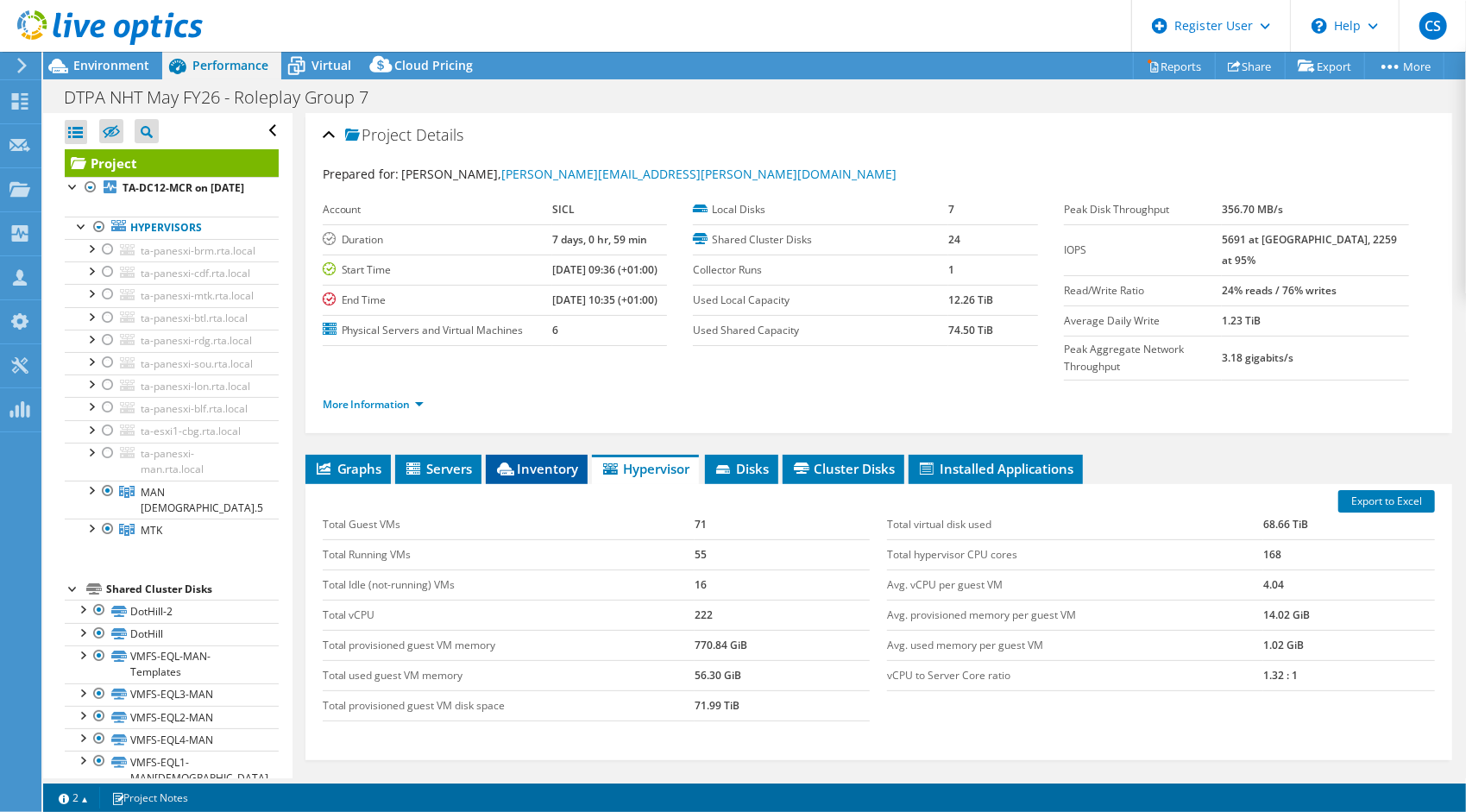
click at [551, 460] on span "Inventory" at bounding box center [536, 468] width 84 height 17
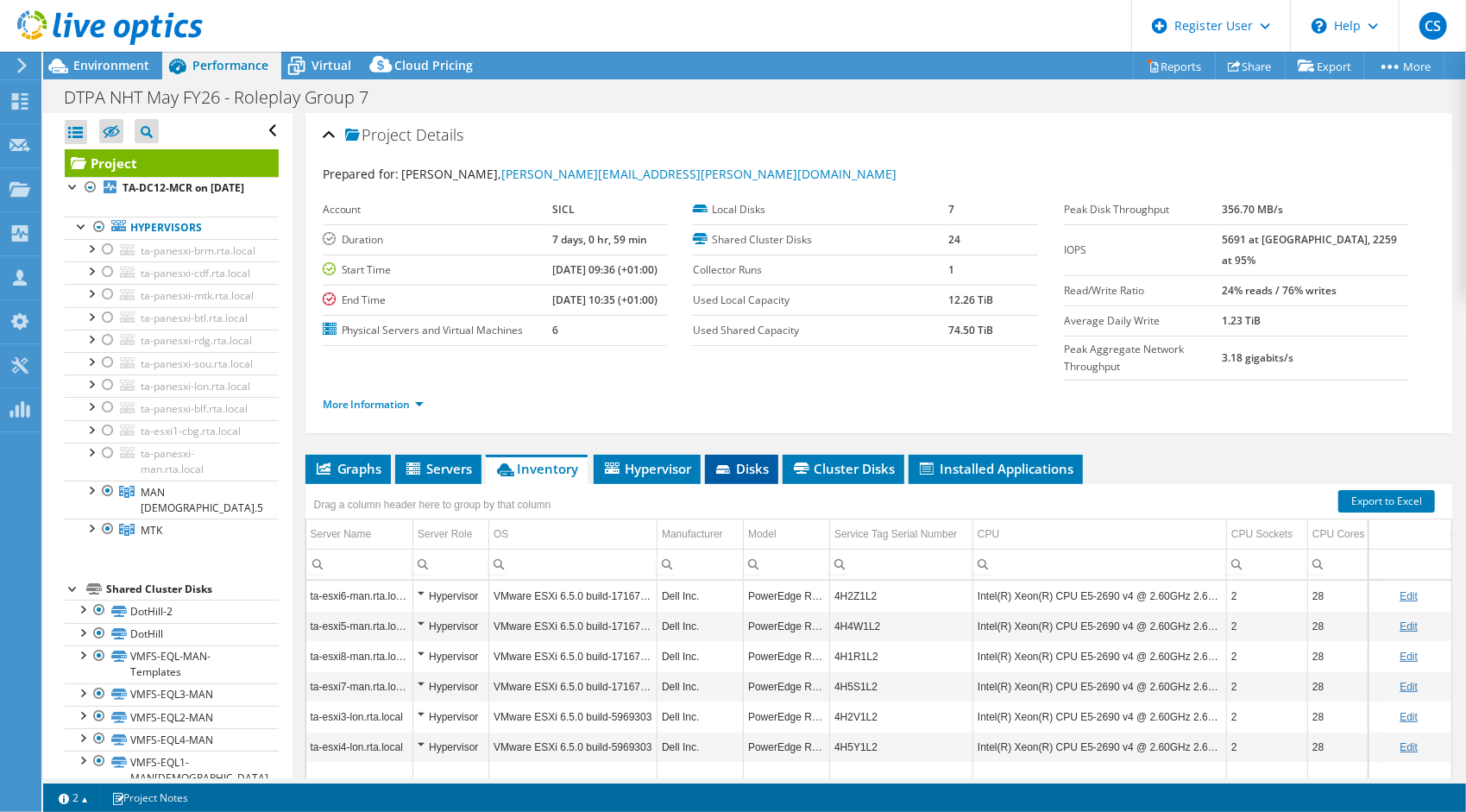
click at [741, 460] on span "Disks" at bounding box center [742, 468] width 56 height 17
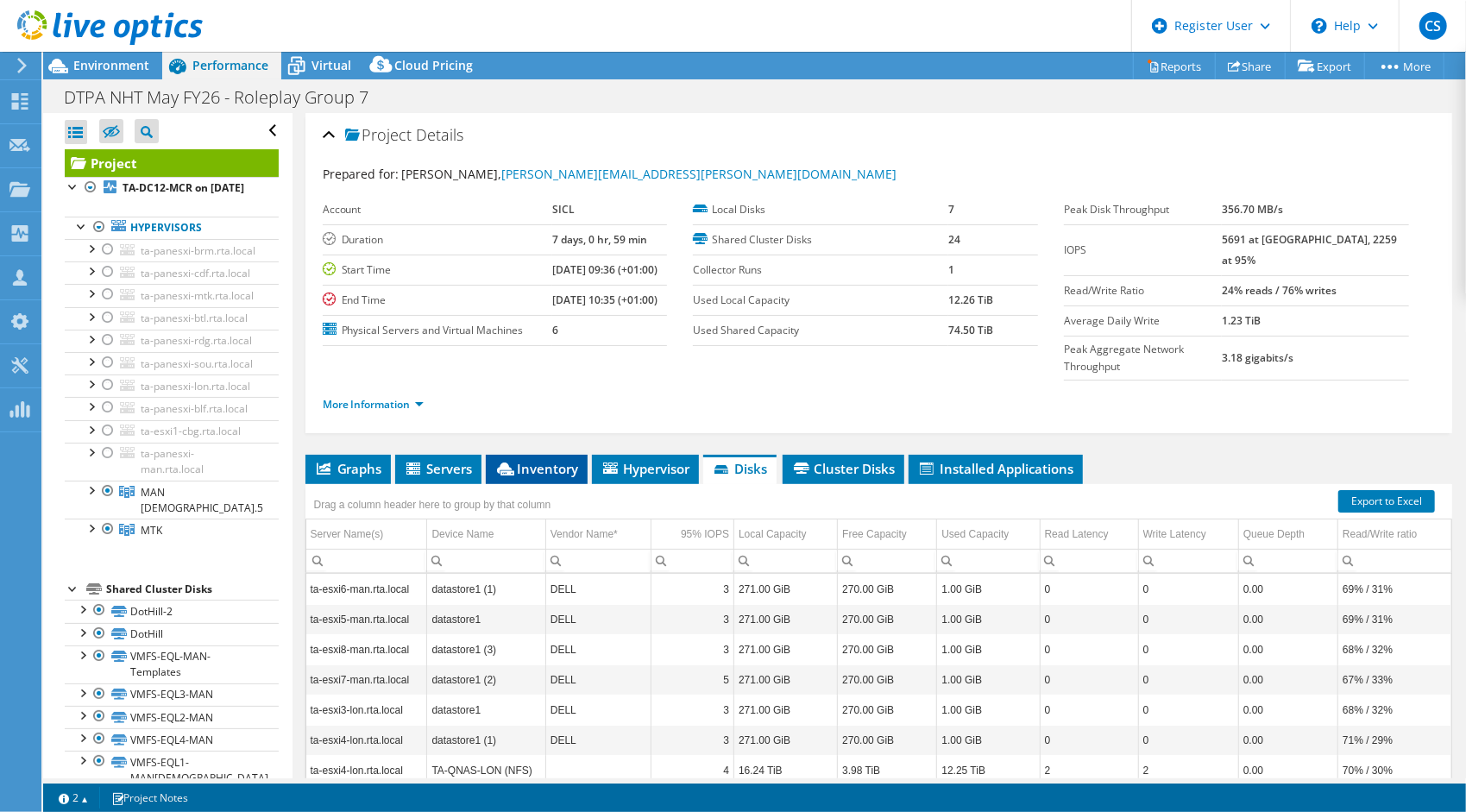
click at [554, 460] on span "Inventory" at bounding box center [536, 468] width 84 height 17
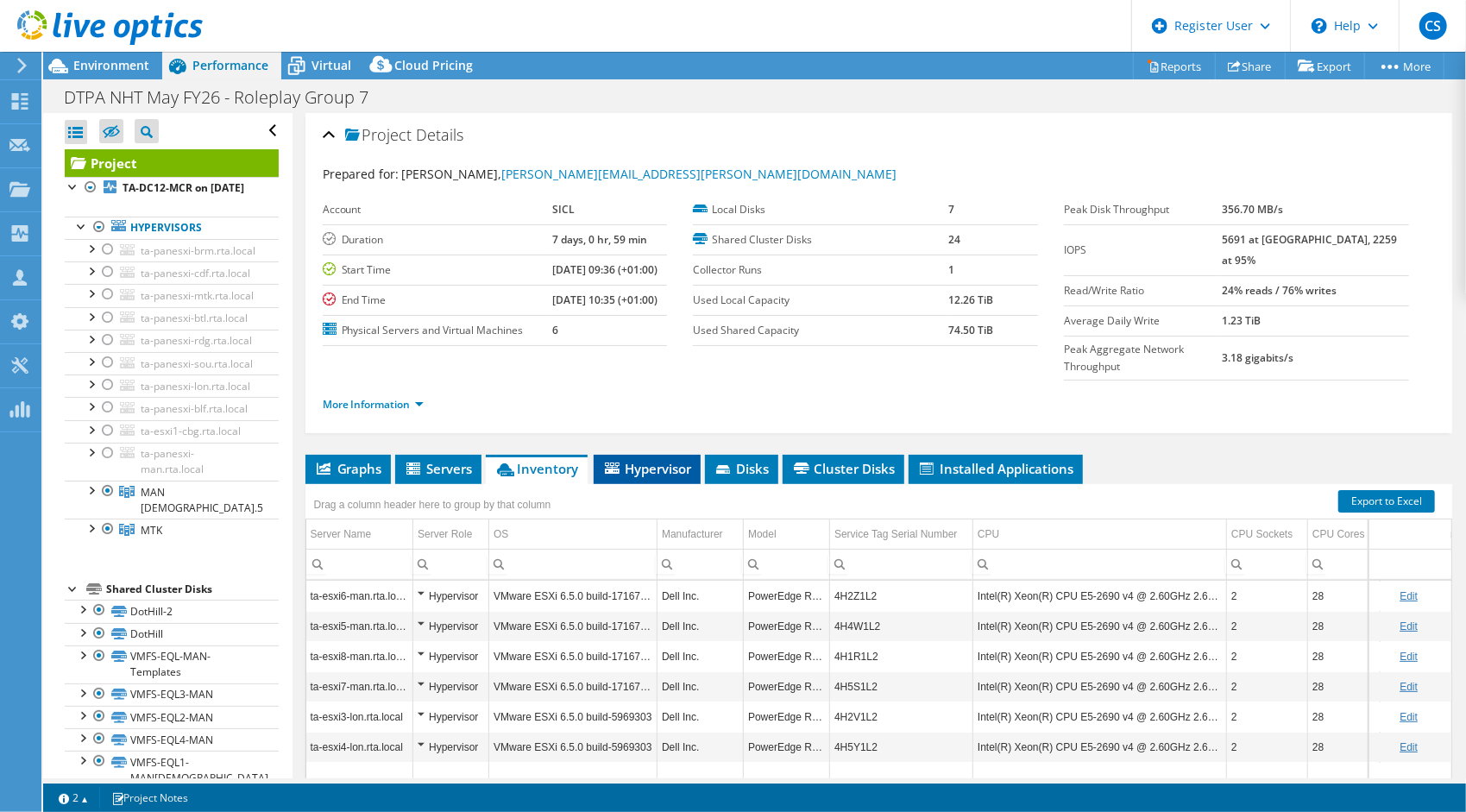
click at [644, 460] on span "Hypervisor" at bounding box center [647, 468] width 90 height 17
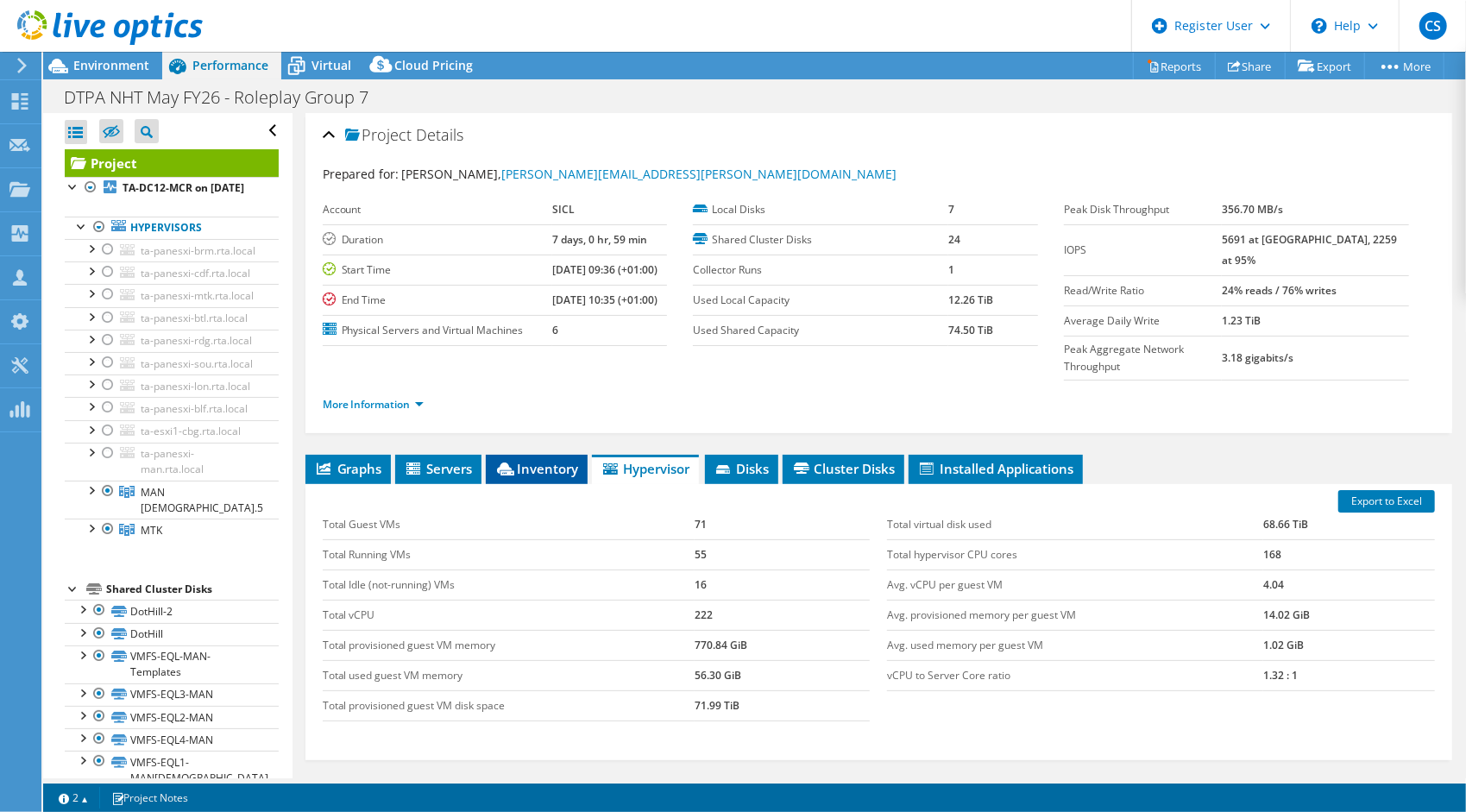
click at [560, 460] on span "Inventory" at bounding box center [536, 468] width 84 height 17
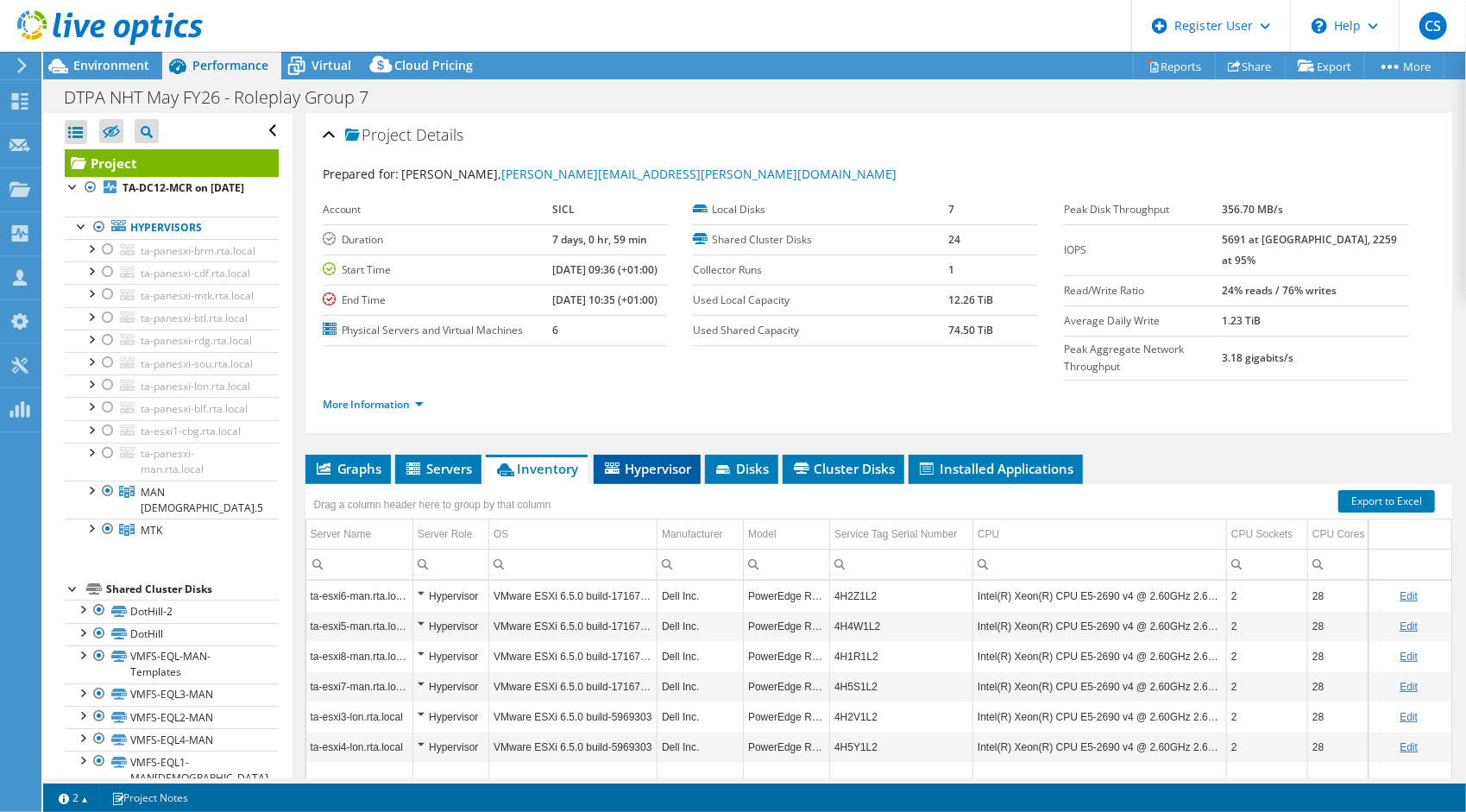
click at [688, 454] on li "Hypervisor" at bounding box center [646, 469] width 107 height 30
